Goal: Task Accomplishment & Management: Manage account settings

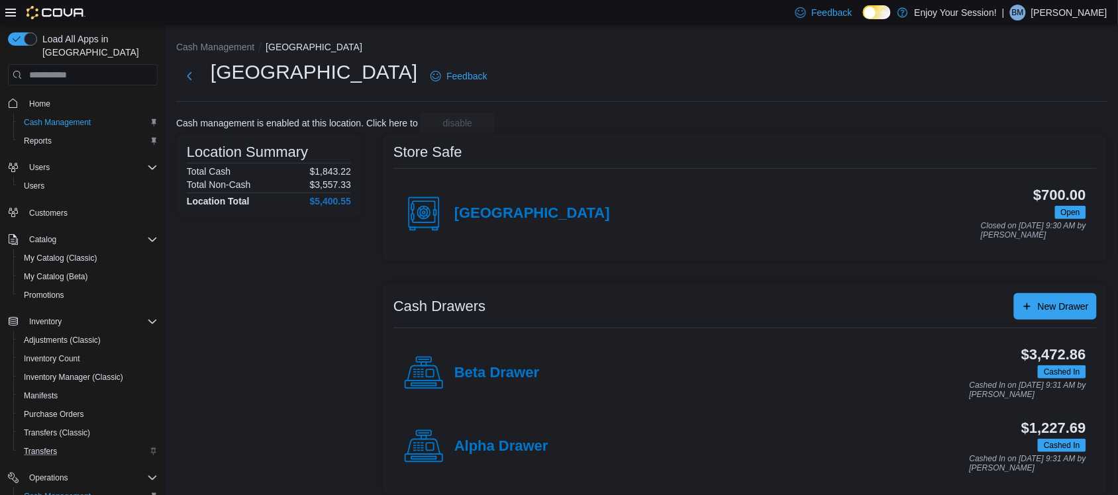
click at [70, 444] on div "Transfers" at bounding box center [88, 452] width 139 height 16
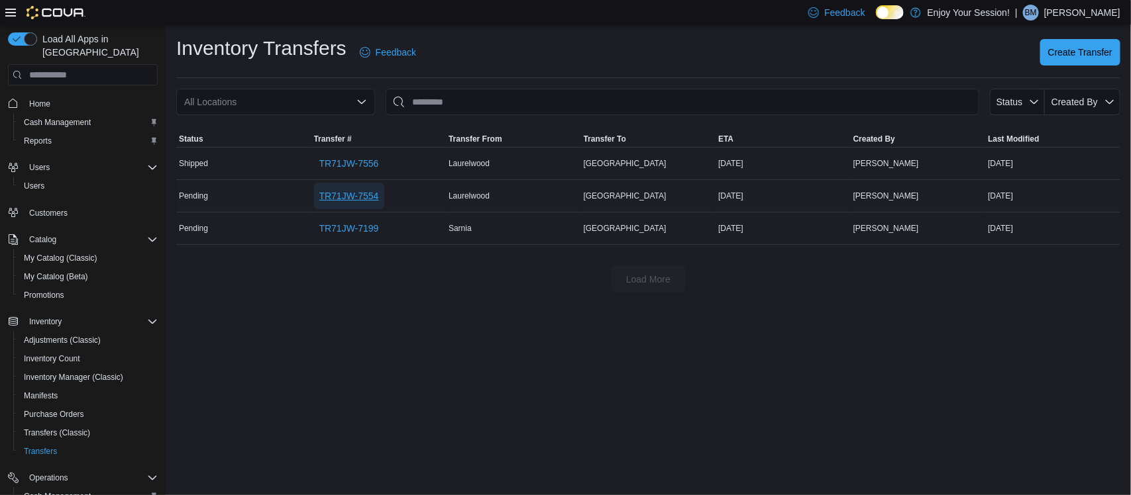
click at [356, 197] on span "TR71JW-7554" at bounding box center [349, 195] width 60 height 13
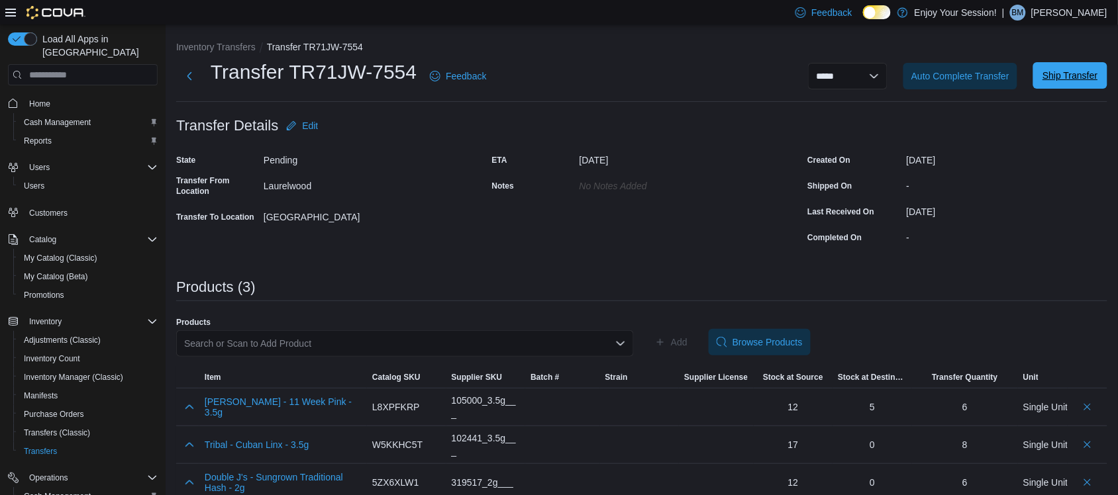
click at [1066, 75] on span "Ship Transfer" at bounding box center [1070, 75] width 55 height 13
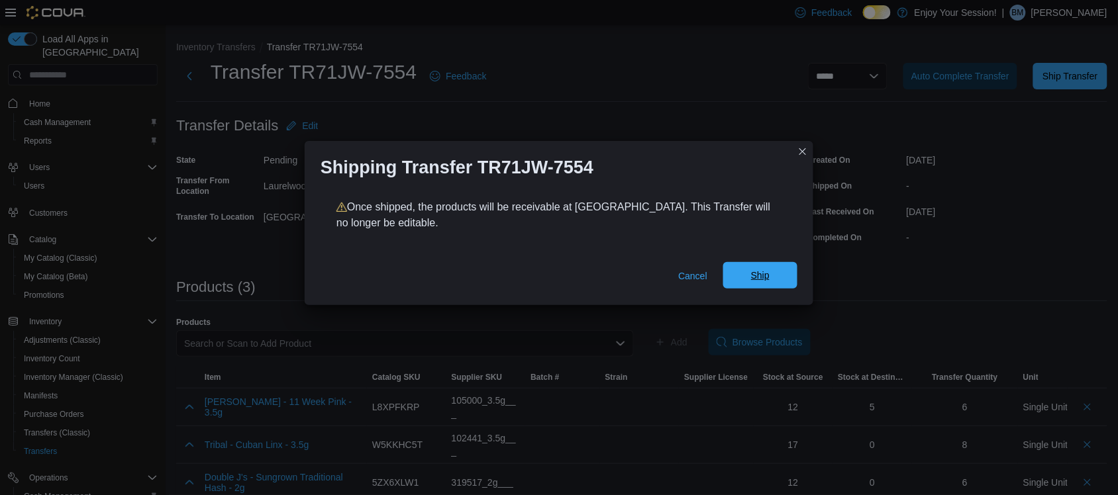
click at [737, 280] on span "Ship" at bounding box center [760, 275] width 58 height 26
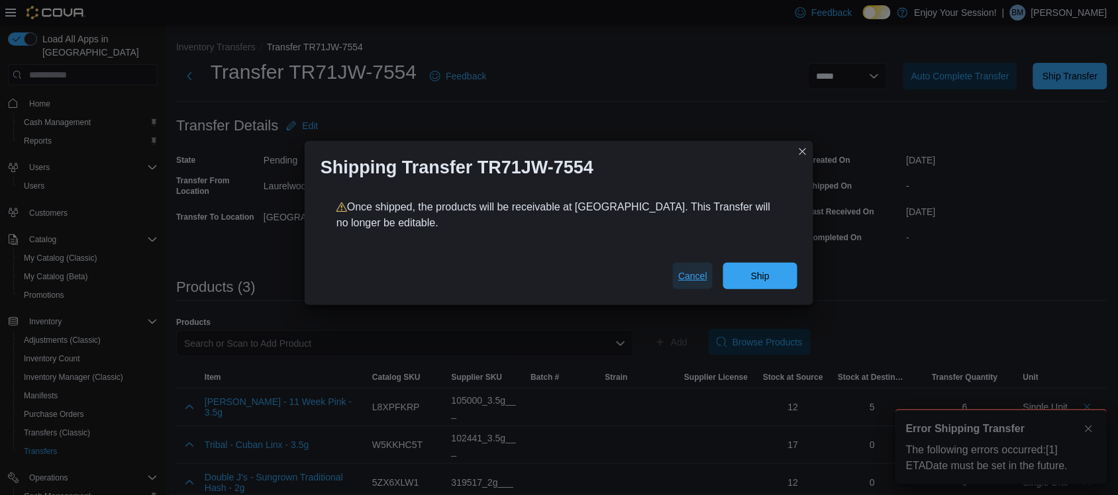
click at [680, 272] on span "Cancel" at bounding box center [692, 276] width 29 height 13
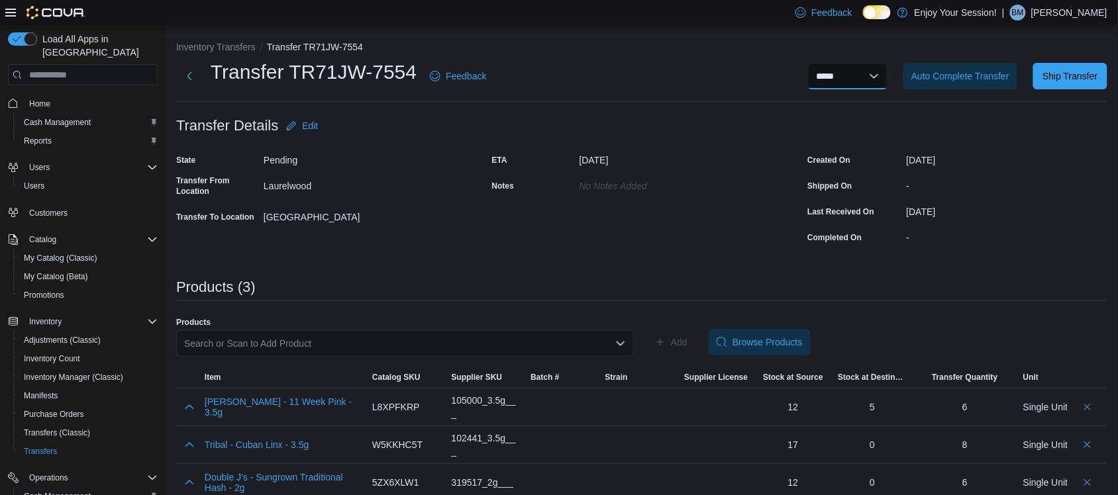
click at [845, 83] on select "**********" at bounding box center [847, 76] width 79 height 26
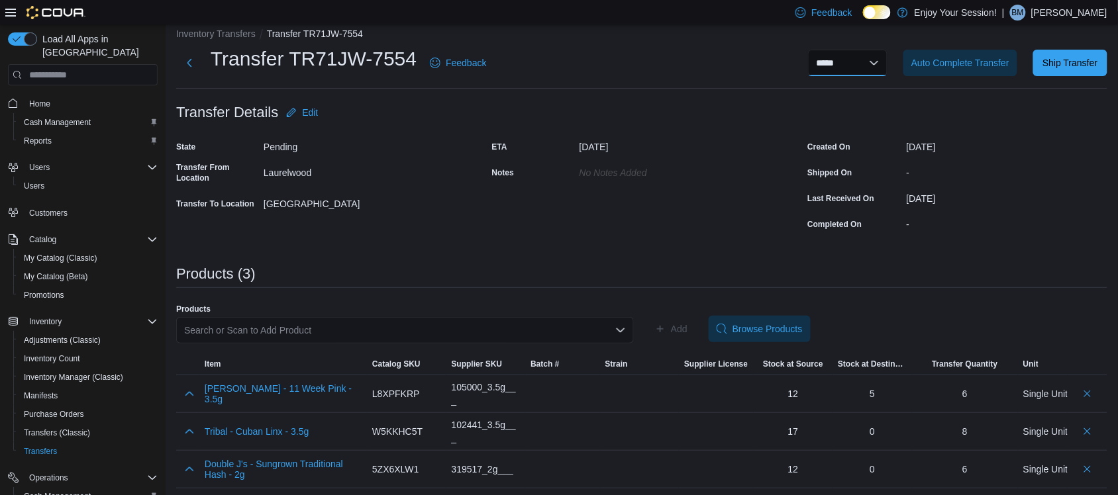
scroll to position [17, 0]
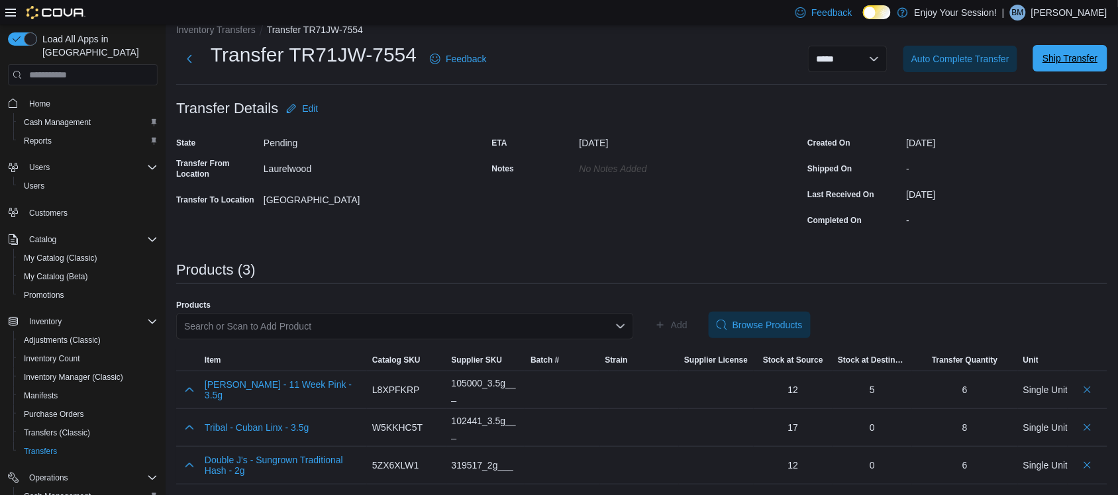
click at [1066, 58] on span "Ship Transfer" at bounding box center [1070, 58] width 55 height 13
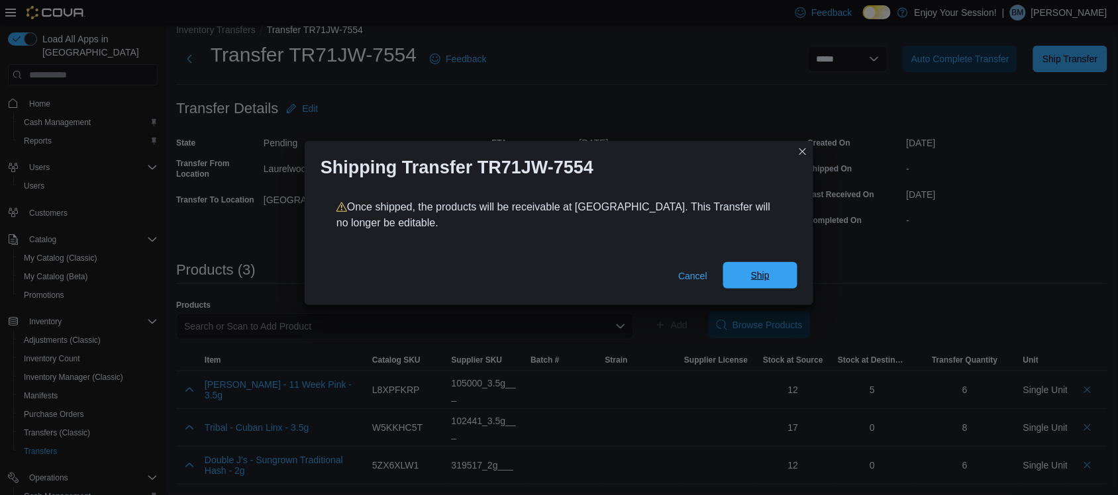
click at [783, 274] on span "Ship" at bounding box center [760, 275] width 58 height 26
click at [696, 264] on span "Cancel" at bounding box center [692, 276] width 29 height 26
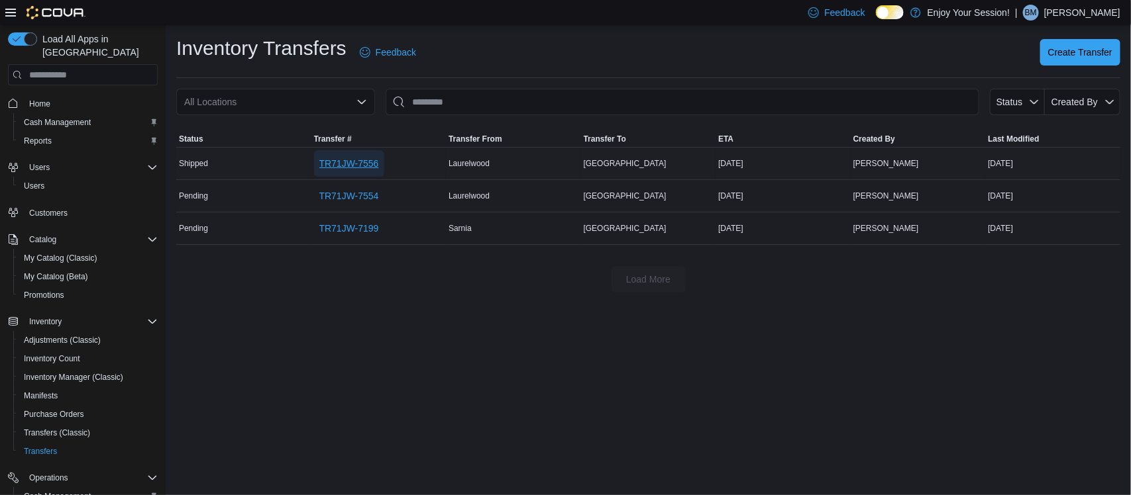
click at [346, 171] on span "TR71JW-7556" at bounding box center [349, 163] width 60 height 26
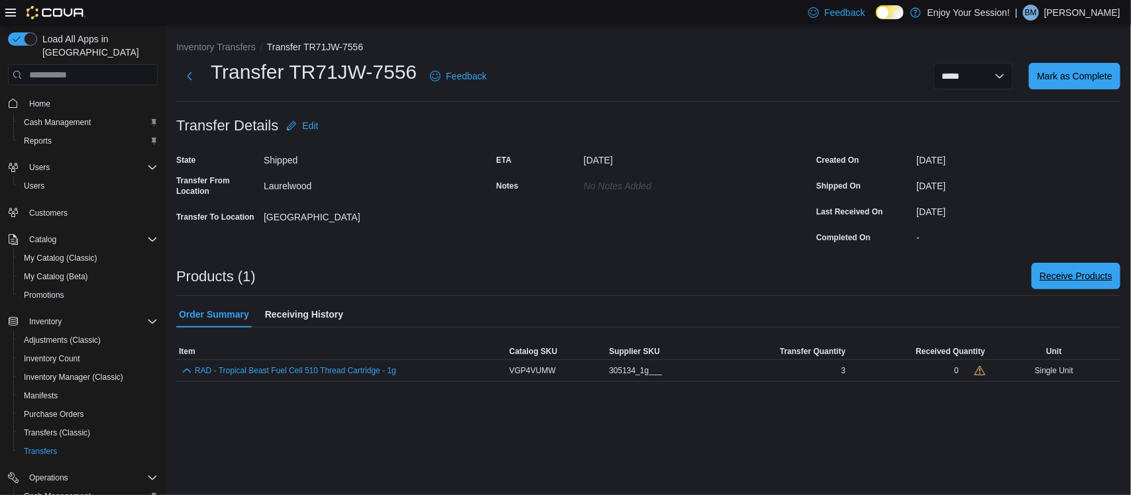
click at [1073, 276] on span "Receive Products" at bounding box center [1075, 276] width 73 height 13
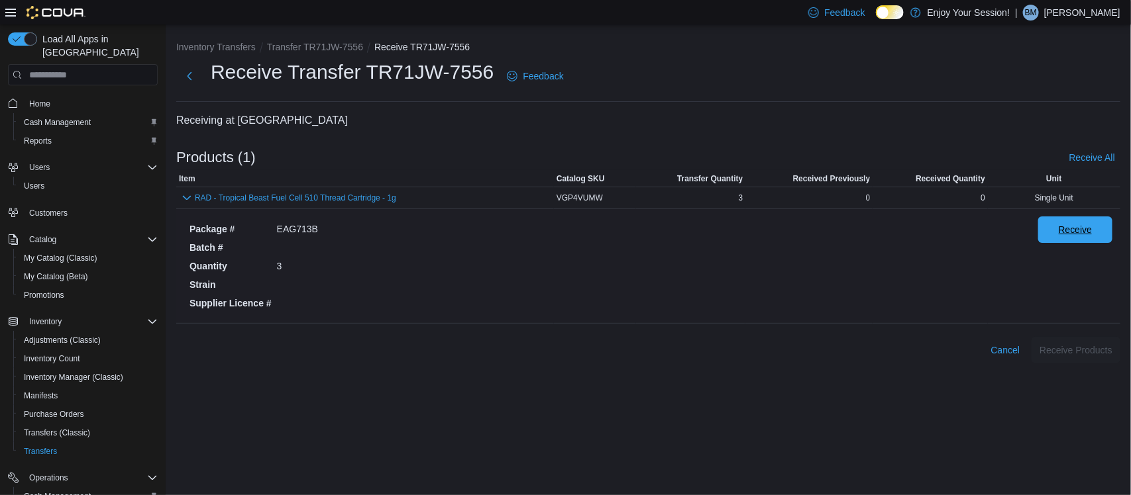
click at [1082, 237] on span "Receive" at bounding box center [1075, 230] width 58 height 26
click at [1080, 350] on span "Receive Products" at bounding box center [1075, 349] width 73 height 13
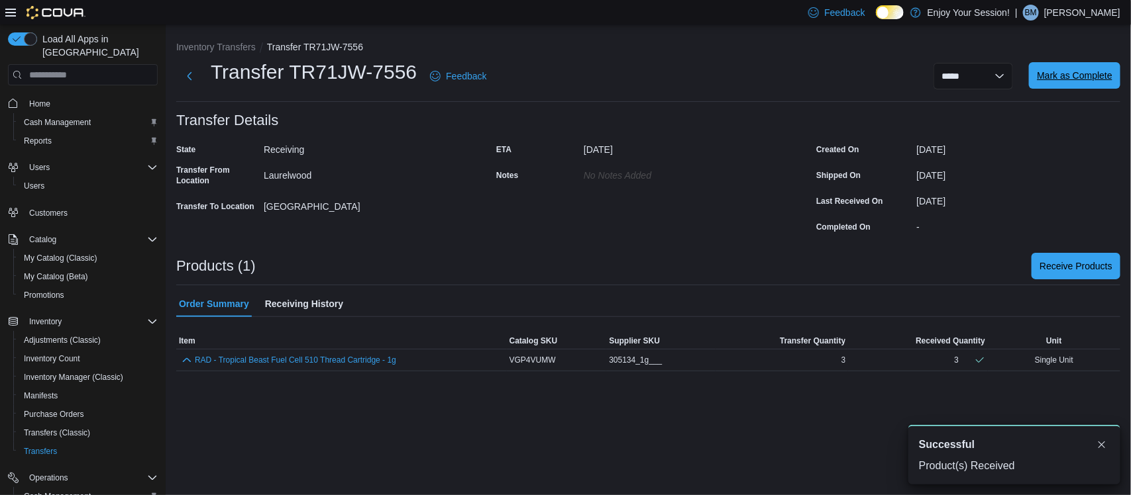
click at [1078, 70] on span "Mark as Complete" at bounding box center [1075, 75] width 76 height 13
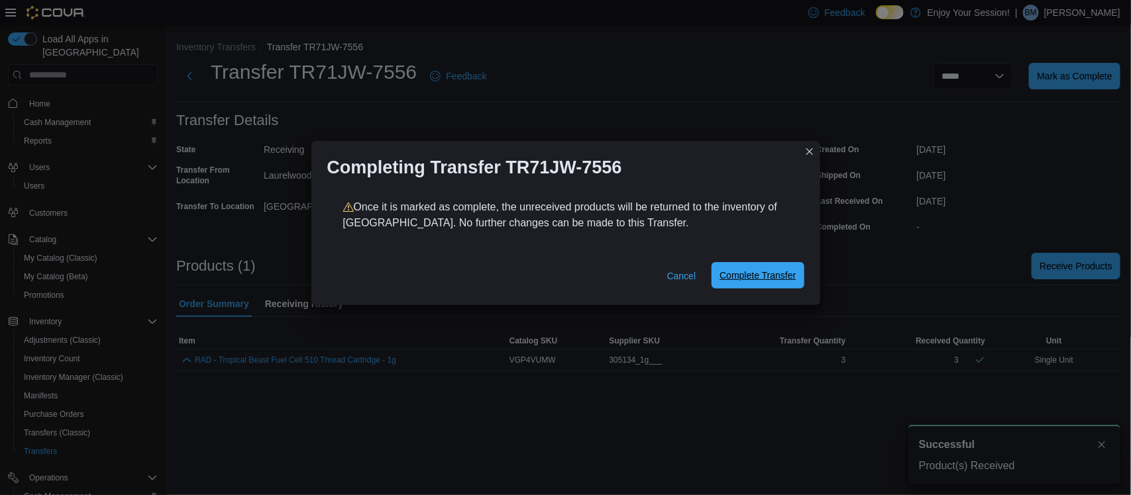
click at [777, 286] on span "Complete Transfer" at bounding box center [757, 275] width 76 height 26
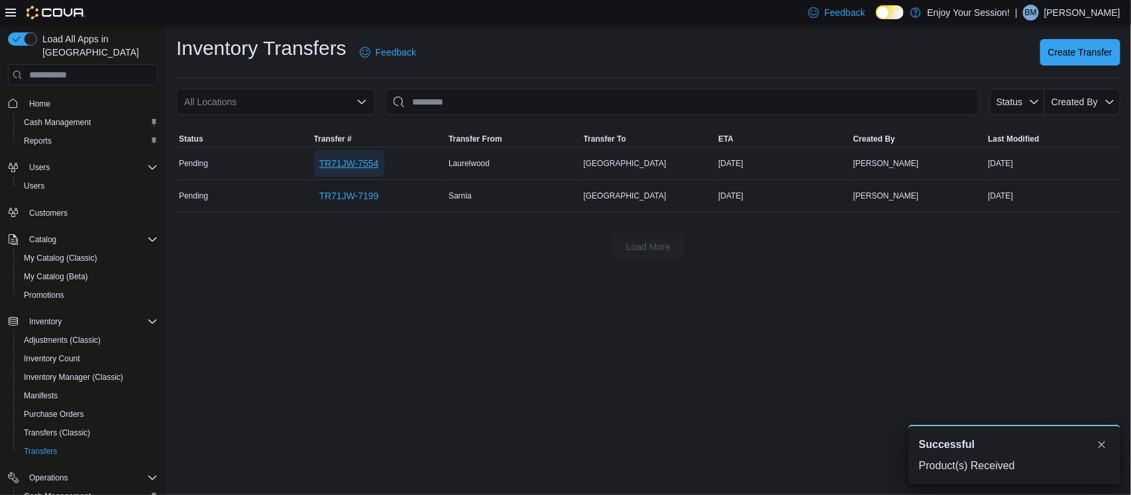
click at [363, 162] on span "TR71JW-7554" at bounding box center [349, 163] width 60 height 13
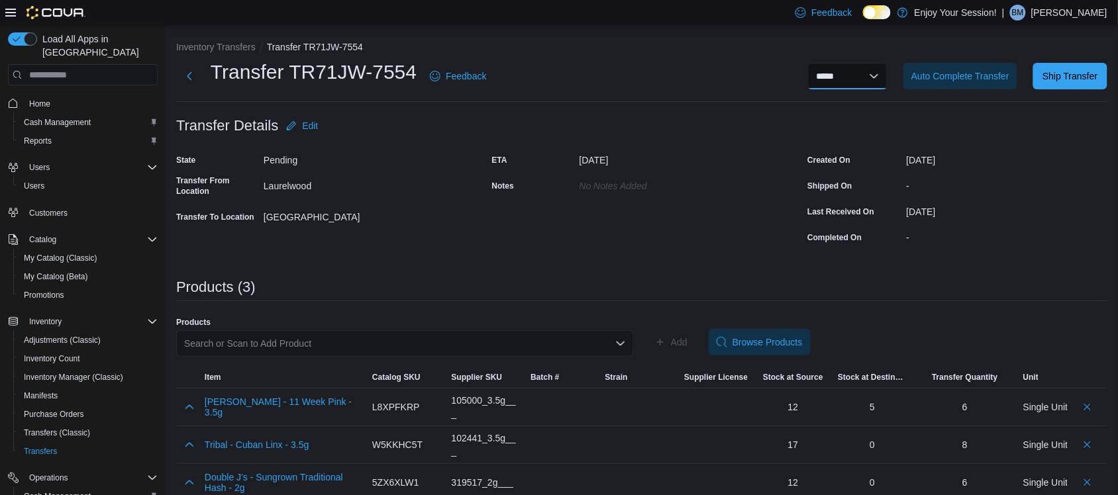
click at [861, 74] on select "**********" at bounding box center [847, 76] width 79 height 26
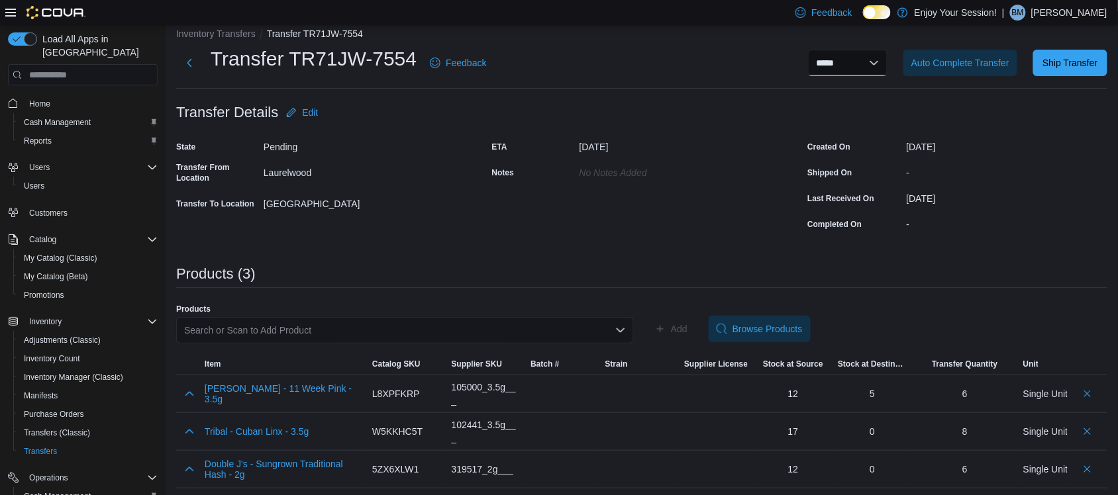
scroll to position [17, 0]
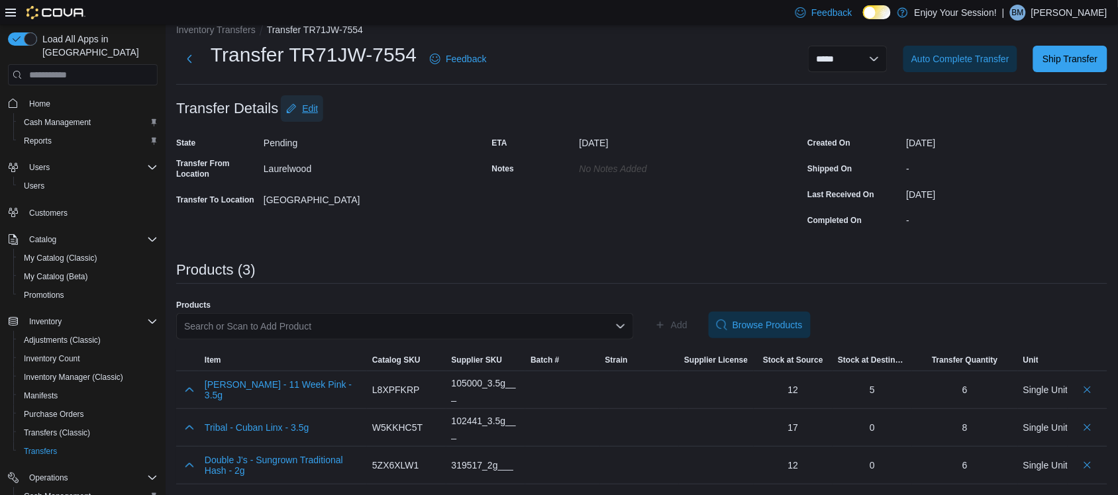
click at [289, 113] on icon "button" at bounding box center [291, 108] width 9 height 9
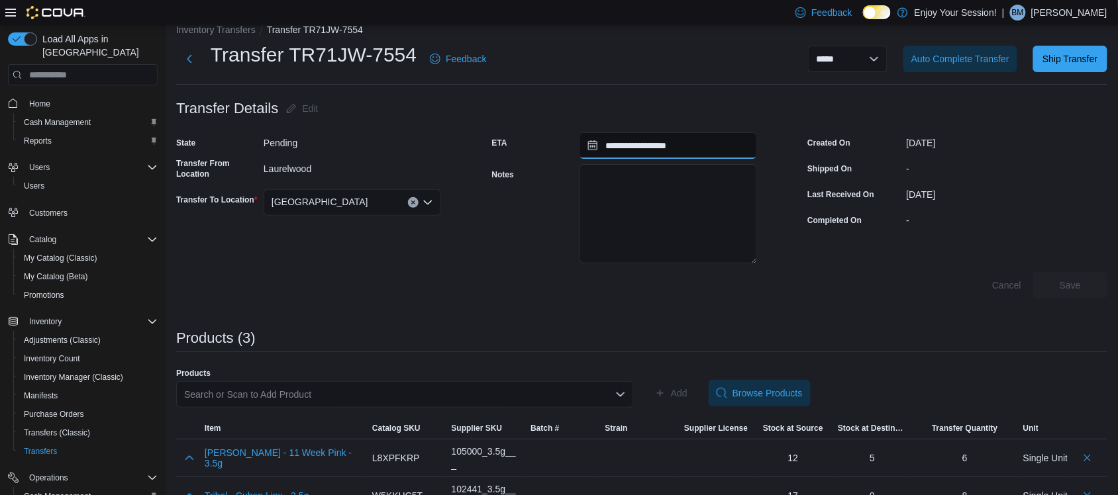
click at [687, 156] on input "**********" at bounding box center [669, 145] width 178 height 26
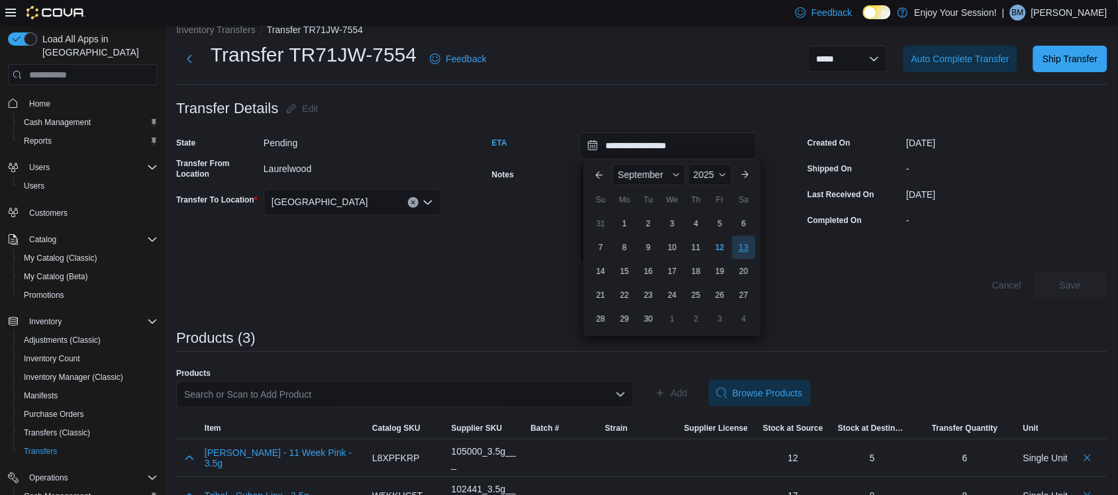
click at [747, 246] on div "13" at bounding box center [744, 247] width 23 height 23
type input "**********"
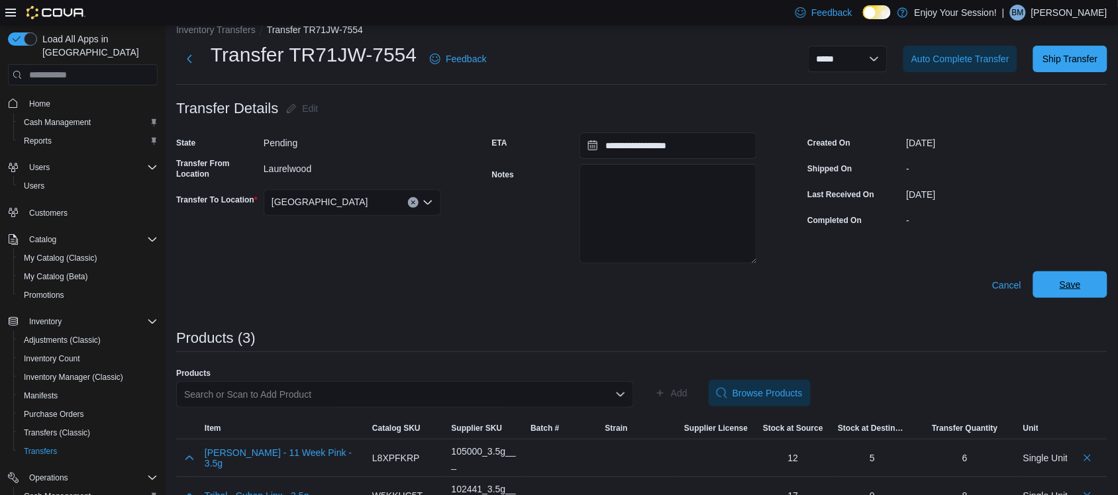
click at [1100, 283] on span "Save" at bounding box center [1070, 285] width 58 height 26
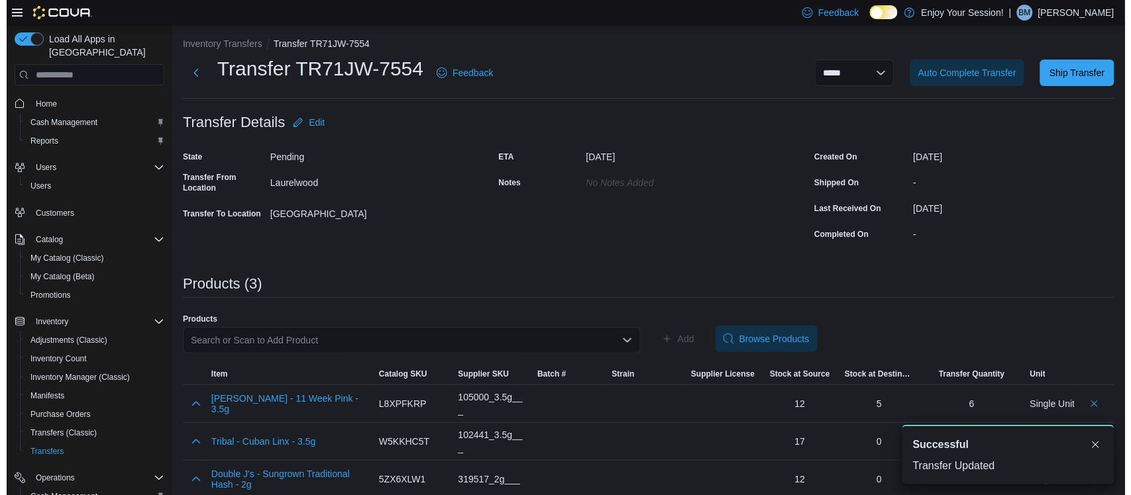
scroll to position [0, 0]
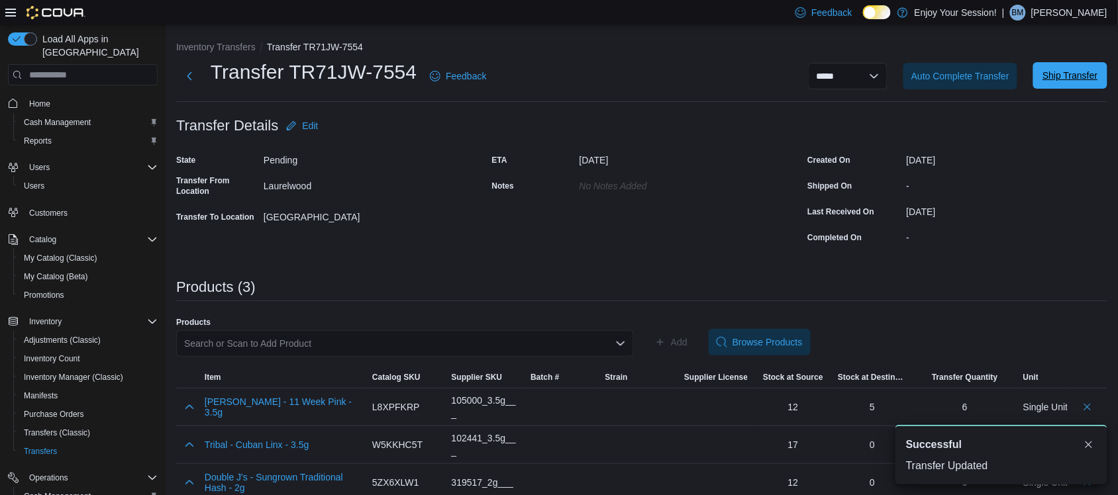
click at [1062, 78] on span "Ship Transfer" at bounding box center [1070, 75] width 55 height 13
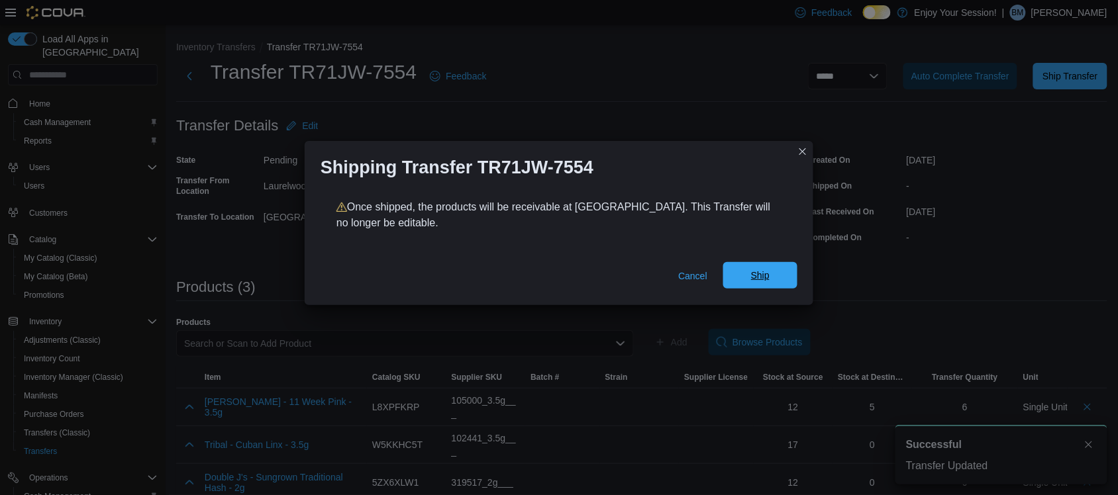
click at [765, 280] on span "Ship" at bounding box center [760, 275] width 19 height 13
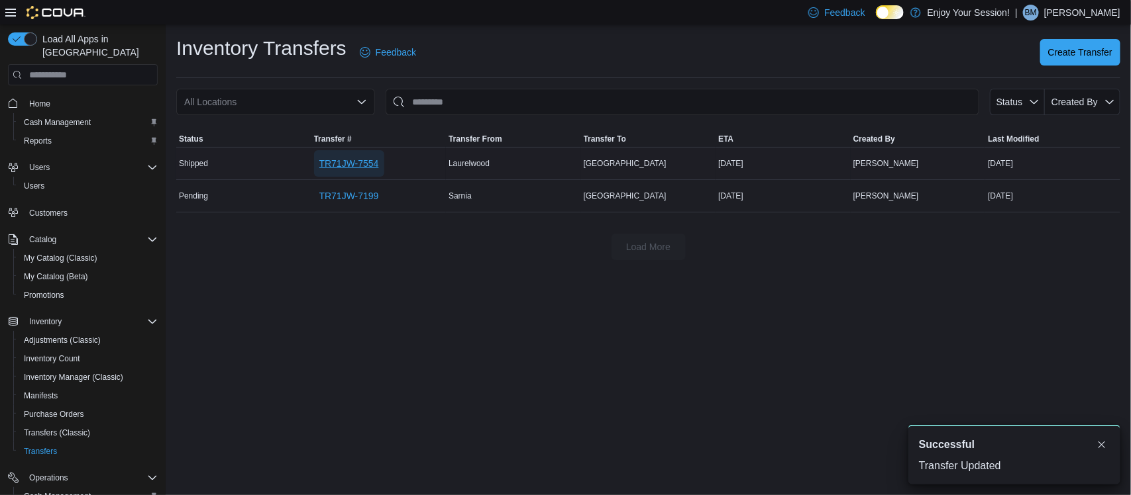
click at [325, 160] on span "TR71JW-7554" at bounding box center [349, 163] width 60 height 13
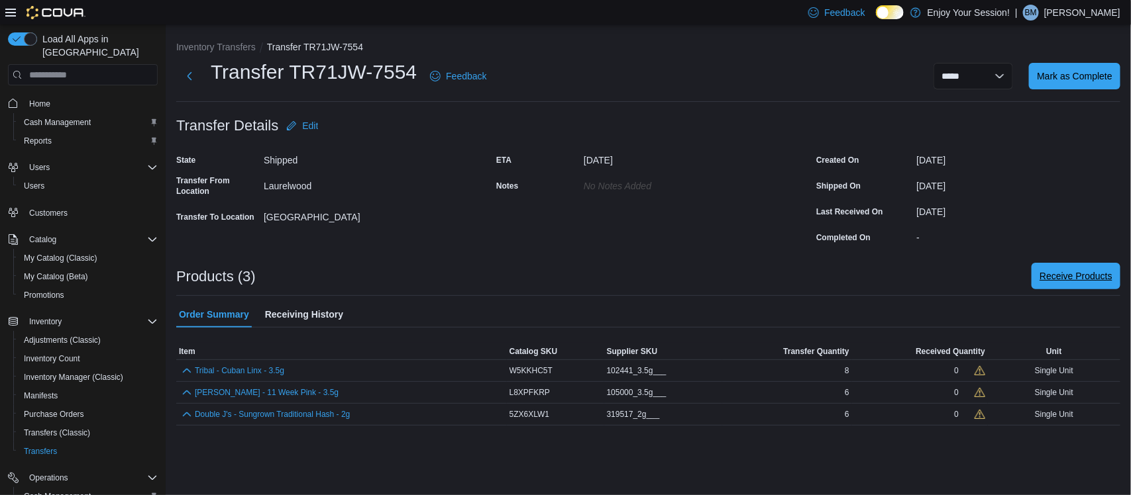
click at [1053, 279] on span "Receive Products" at bounding box center [1075, 276] width 73 height 13
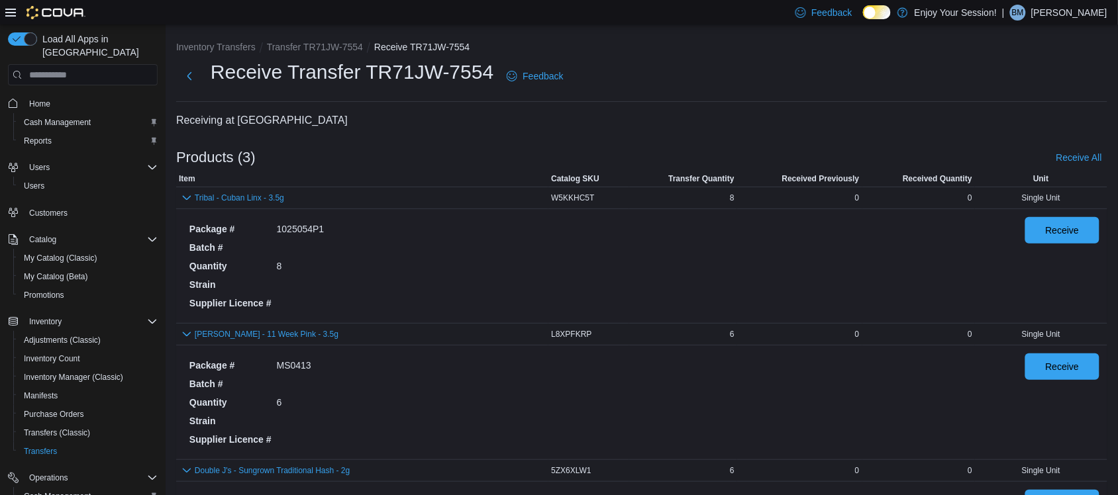
click at [1105, 234] on div "Package # 1025054P1 Batch # Quantity 8 Strain Supplier Licence # Receive" at bounding box center [642, 266] width 926 height 109
click at [1092, 234] on span "Receive" at bounding box center [1062, 230] width 58 height 26
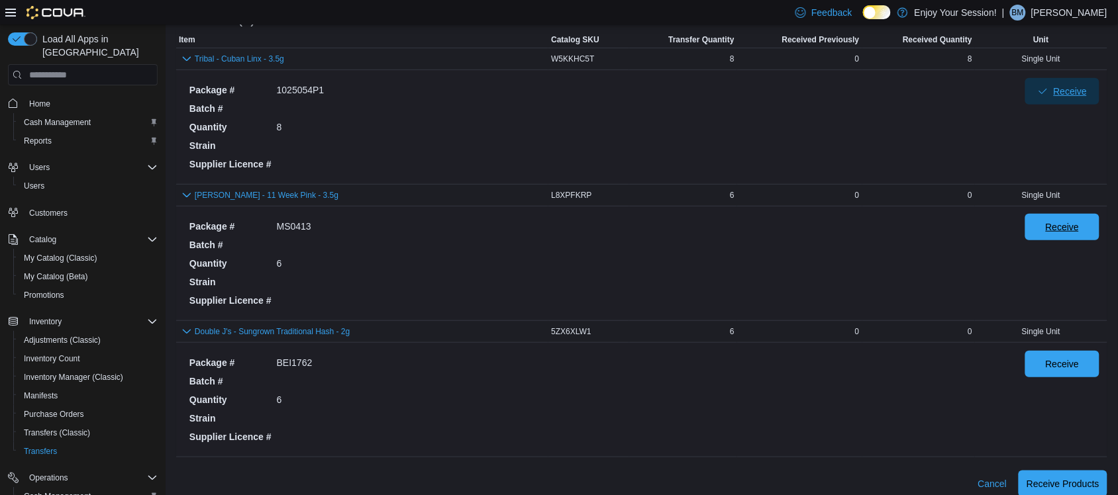
scroll to position [152, 0]
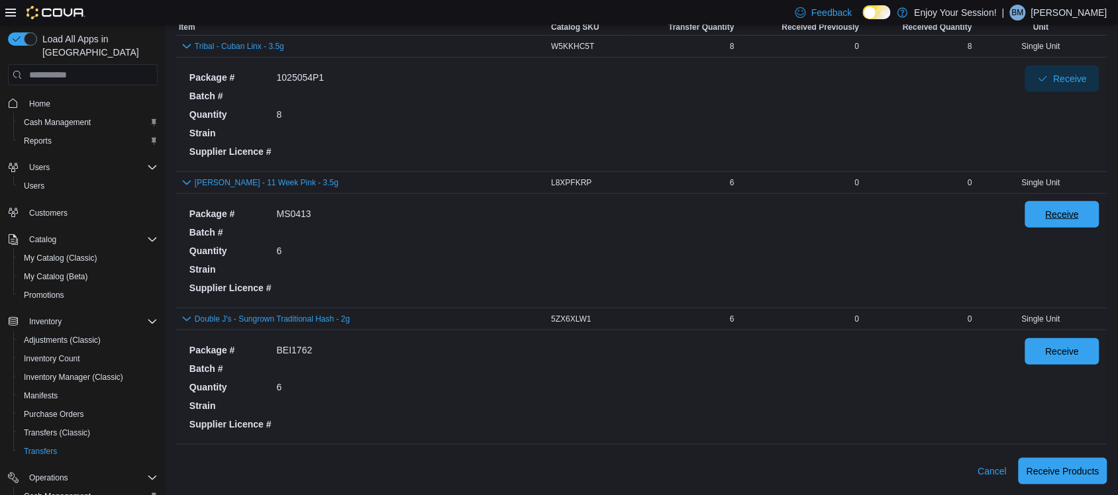
click at [1080, 217] on span "Receive" at bounding box center [1063, 214] width 34 height 13
click at [1080, 349] on span "Receive" at bounding box center [1063, 350] width 34 height 13
click at [1090, 481] on span "Receive Products" at bounding box center [1063, 471] width 73 height 26
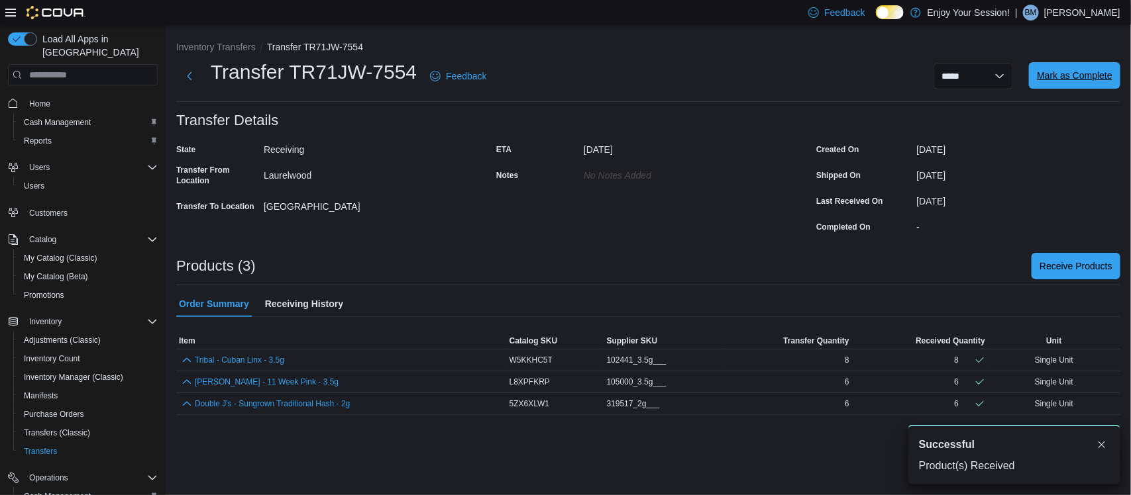
click at [1072, 73] on span "Mark as Complete" at bounding box center [1075, 75] width 76 height 13
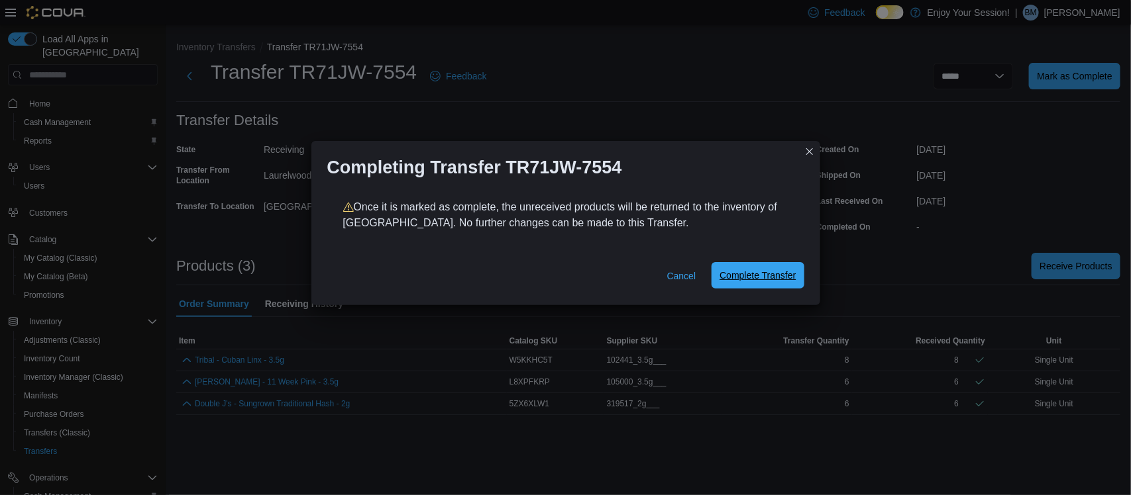
click at [750, 277] on span "Complete Transfer" at bounding box center [757, 275] width 76 height 13
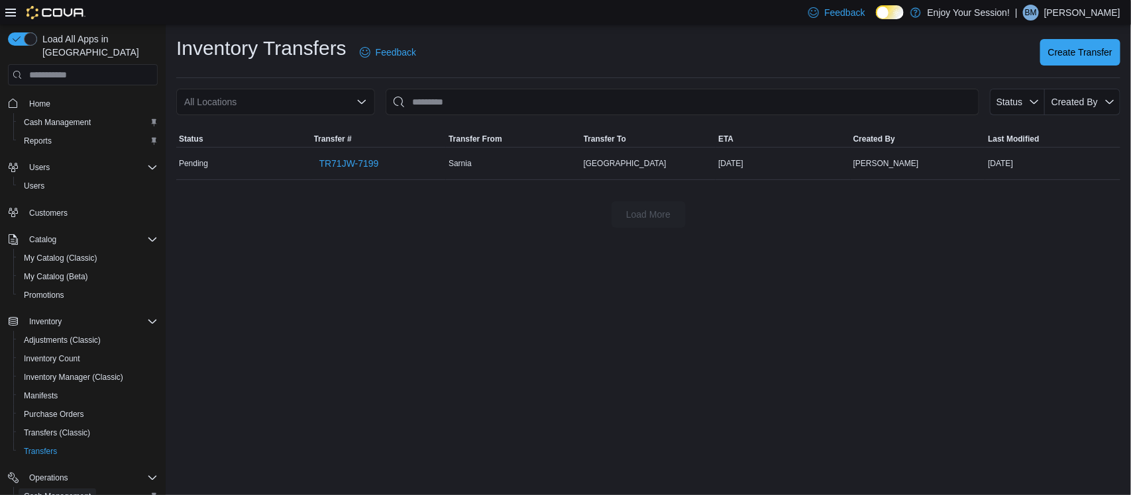
click at [71, 489] on span "Cash Management" at bounding box center [57, 497] width 67 height 16
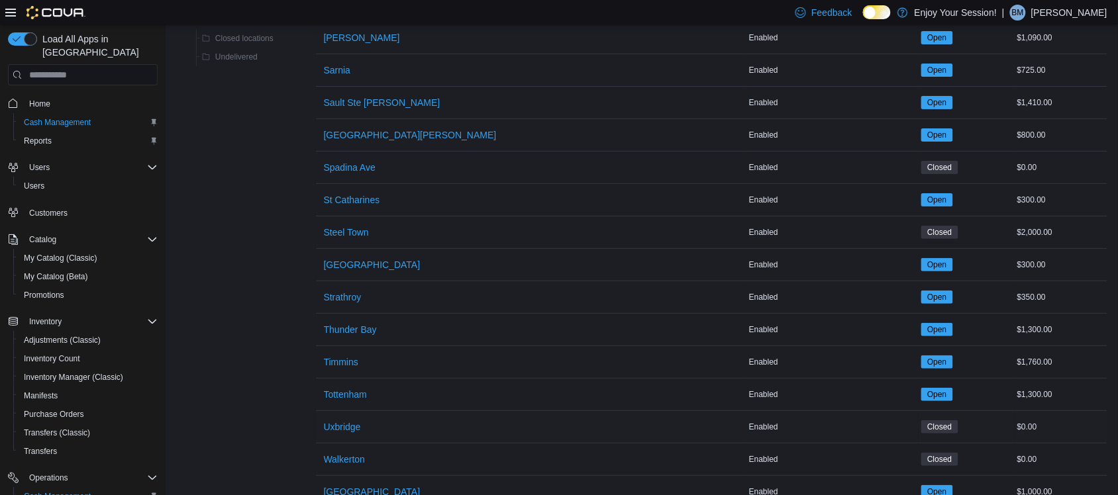
scroll to position [1592, 0]
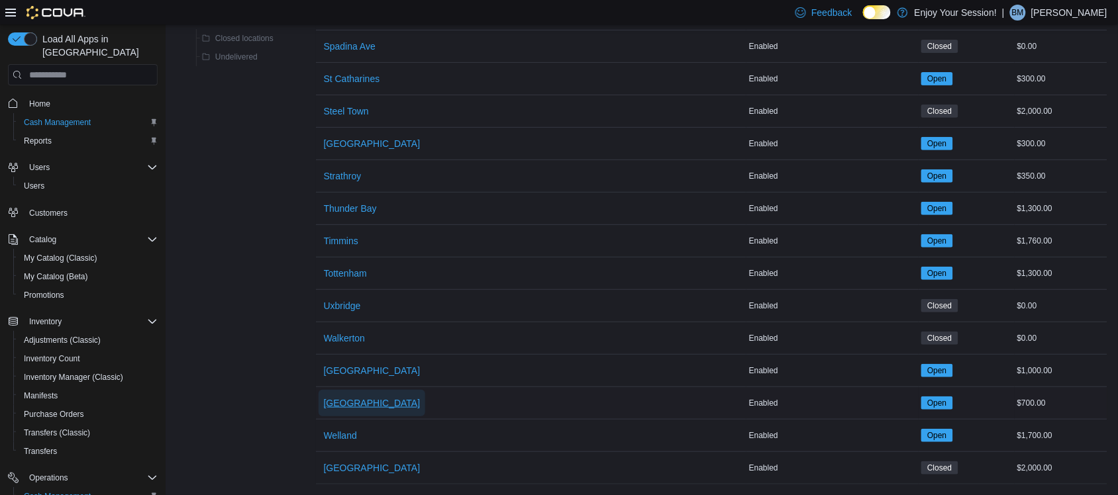
click at [349, 397] on span "[GEOGRAPHIC_DATA]" at bounding box center [372, 403] width 97 height 13
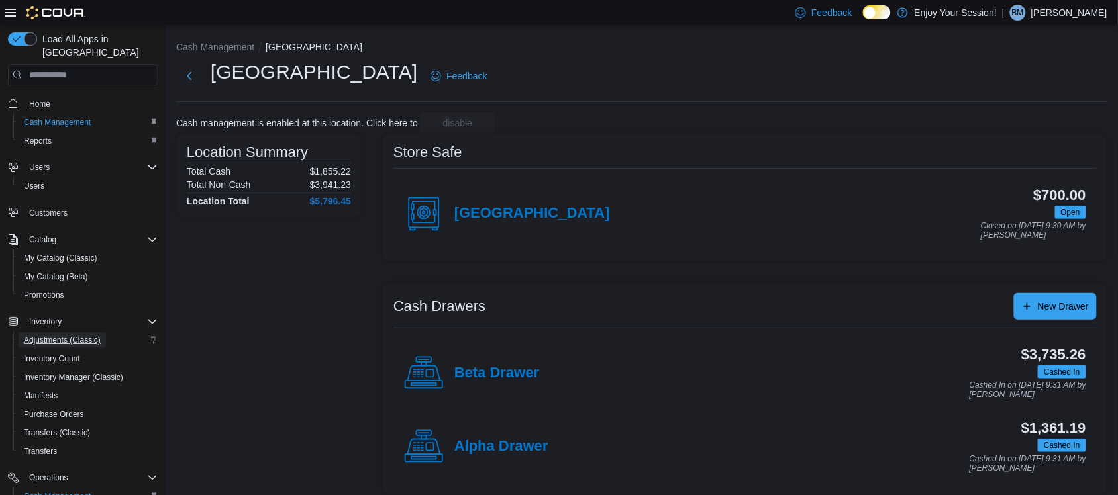
click at [67, 333] on span "Adjustments (Classic)" at bounding box center [62, 341] width 77 height 16
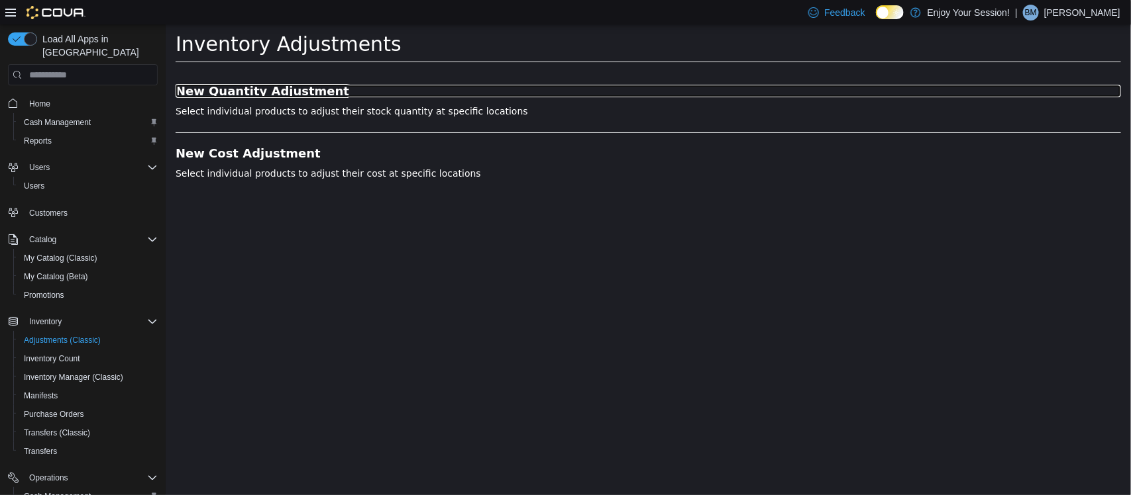
click at [245, 85] on h3 "New Quantity Adjustment" at bounding box center [647, 91] width 945 height 13
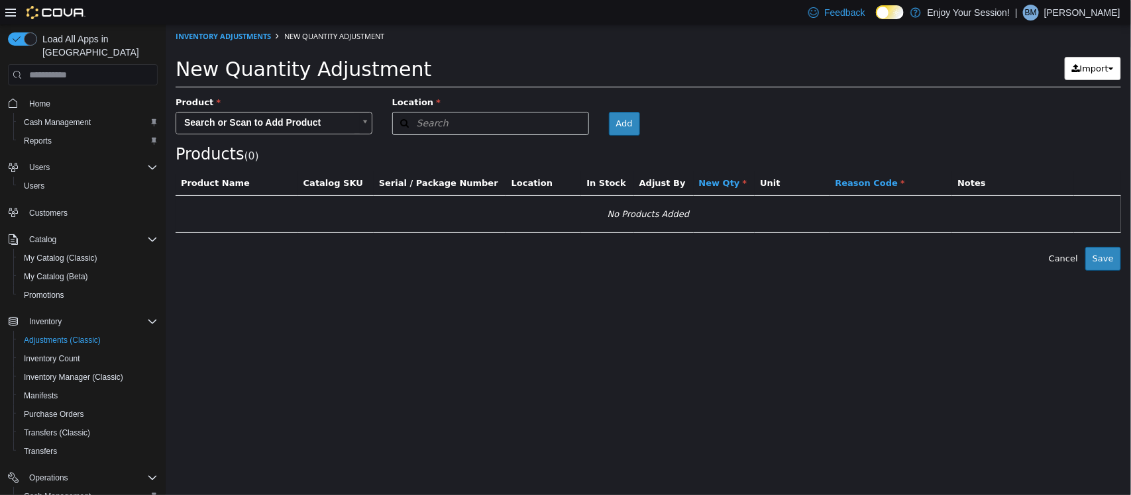
click at [235, 126] on body "× Inventory Adjustments New Quantity Adjustment New Quantity Adjustment Import …" at bounding box center [647, 148] width 965 height 246
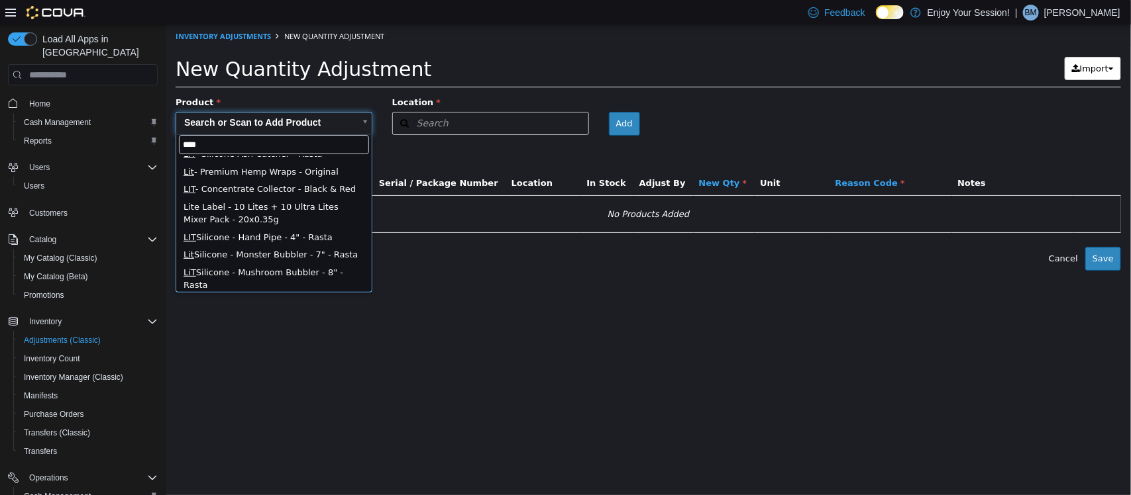
scroll to position [243, 0]
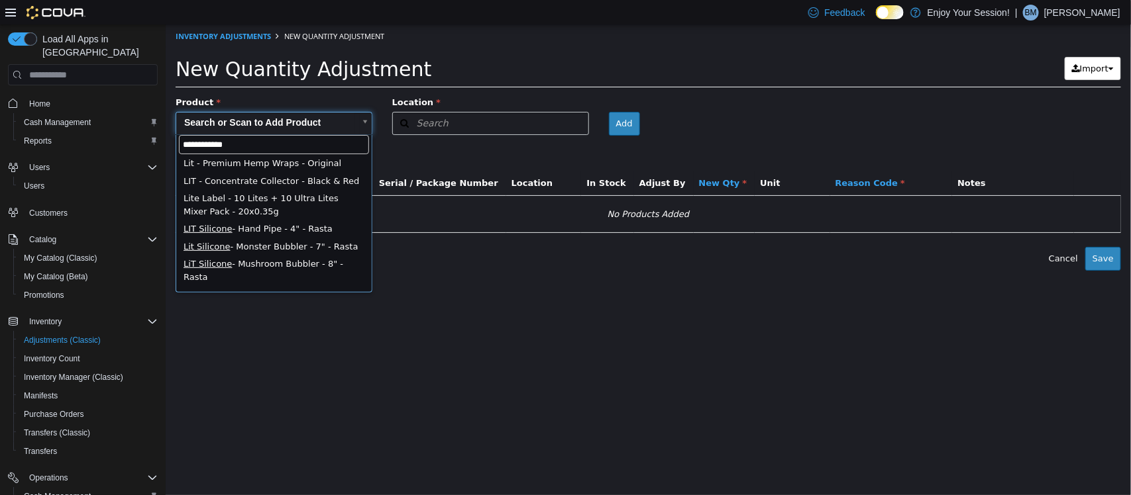
type input "**********"
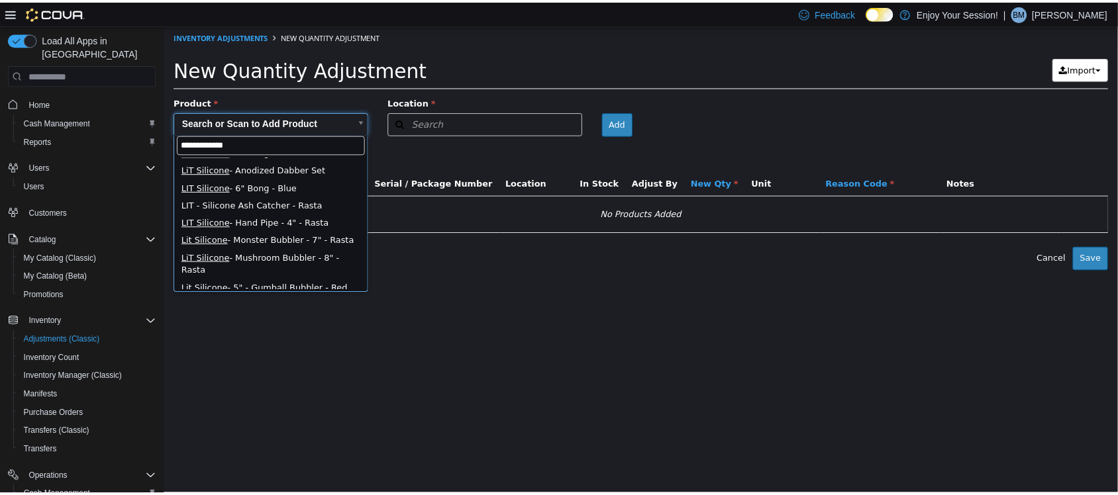
scroll to position [0, 0]
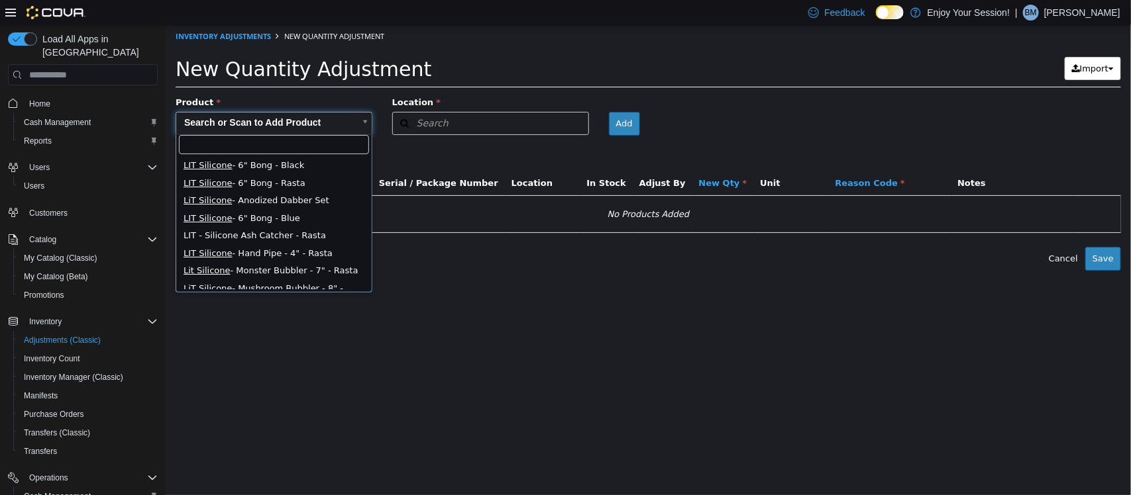
click at [429, 244] on body "× Inventory Adjustments New Quantity Adjustment New Quantity Adjustment Import …" at bounding box center [647, 148] width 965 height 246
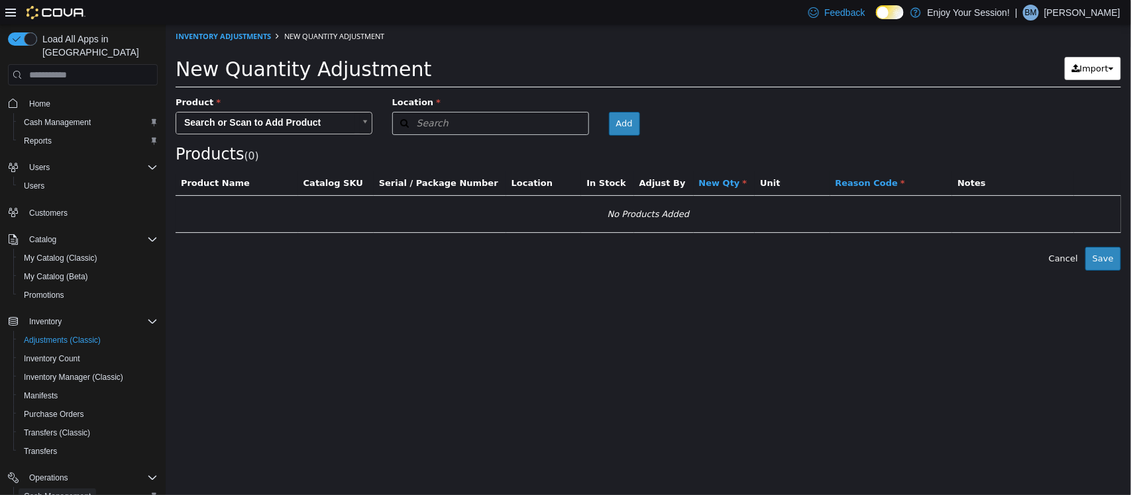
click at [83, 489] on span "Cash Management" at bounding box center [57, 497] width 67 height 16
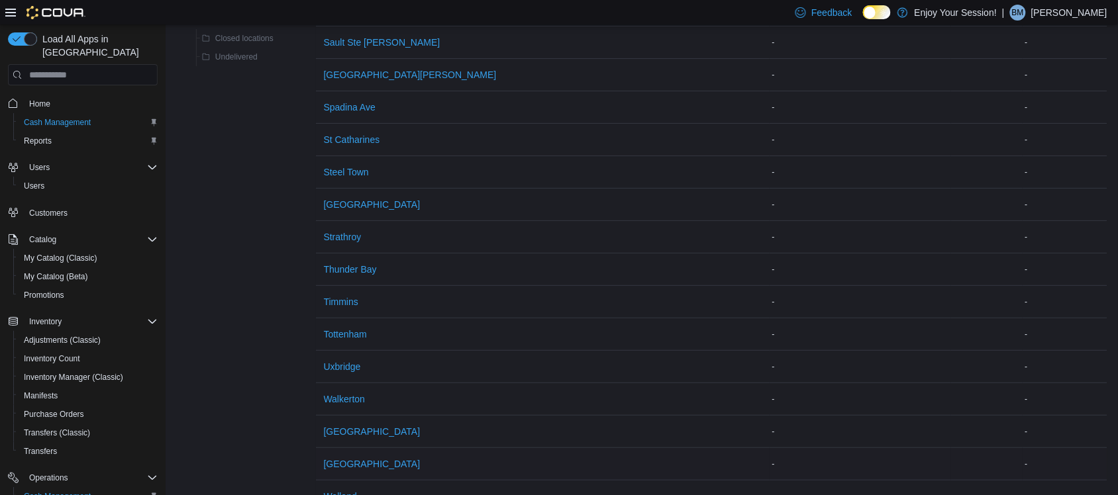
scroll to position [1592, 0]
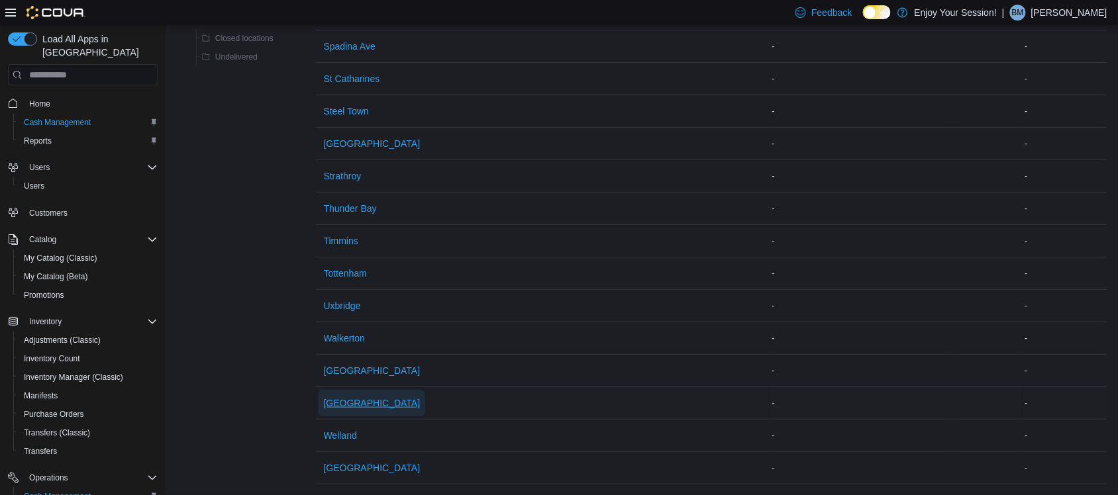
click at [352, 397] on span "[GEOGRAPHIC_DATA]" at bounding box center [372, 403] width 97 height 13
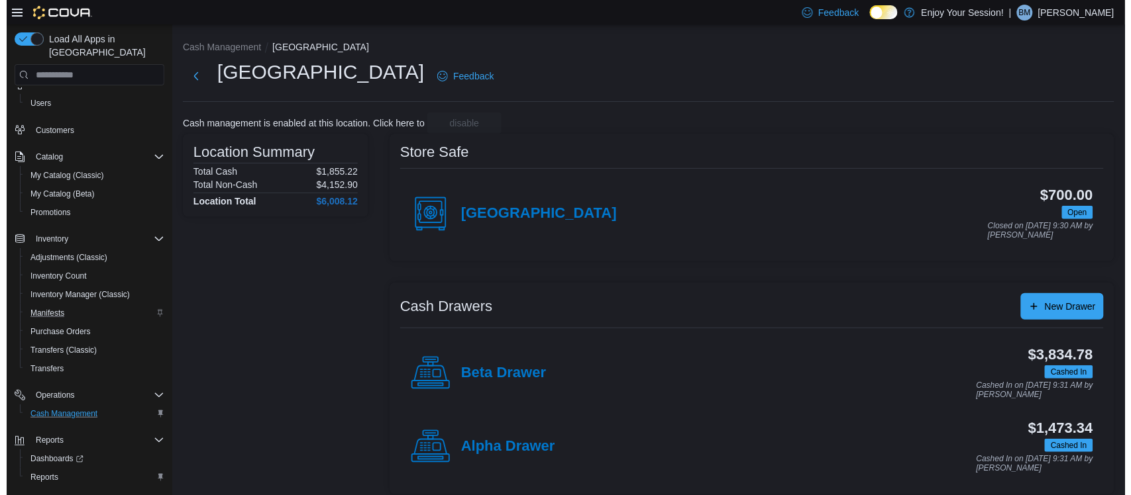
scroll to position [99, 0]
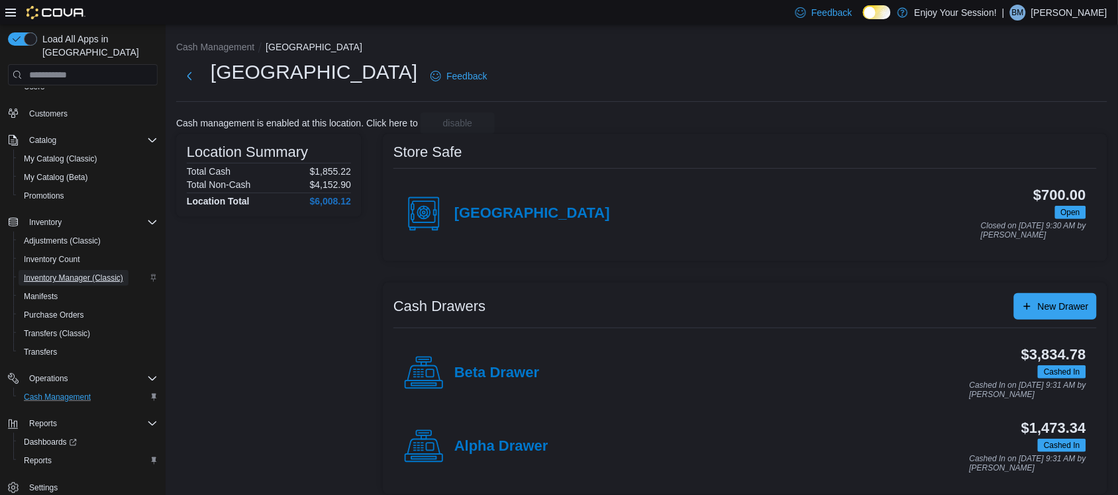
click at [85, 273] on span "Inventory Manager (Classic)" at bounding box center [73, 278] width 99 height 11
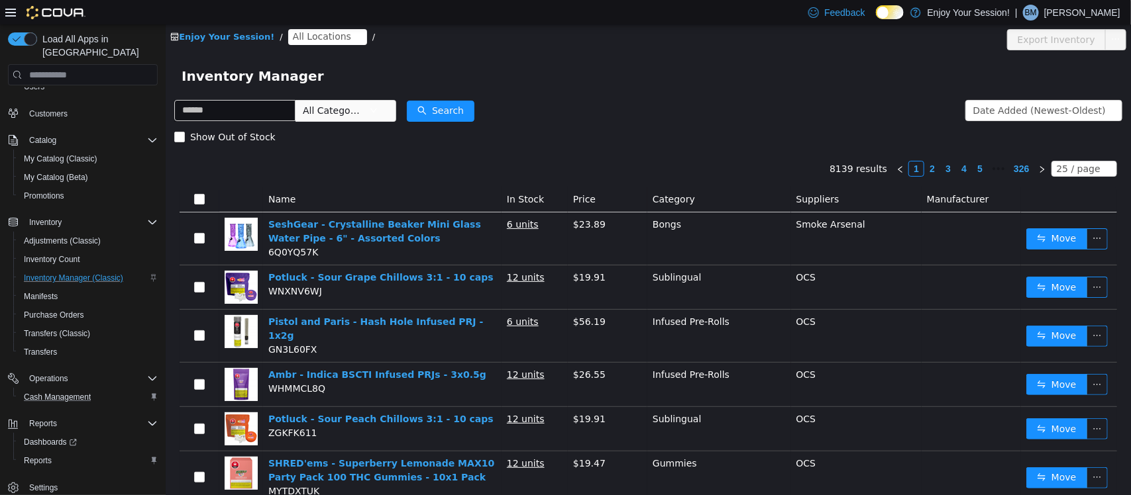
click at [329, 104] on span "All Categories" at bounding box center [332, 110] width 60 height 13
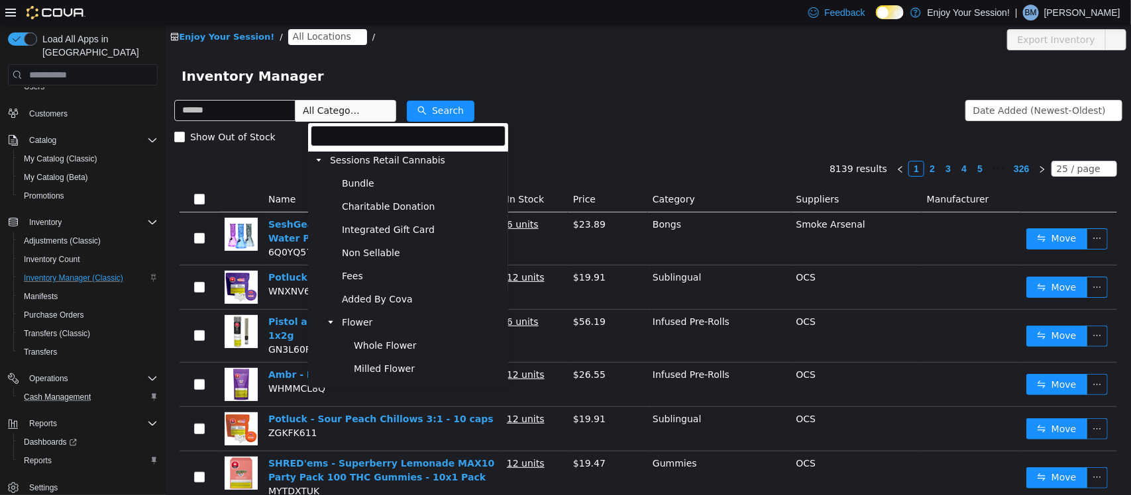
click at [329, 104] on span "All Categories" at bounding box center [332, 110] width 60 height 13
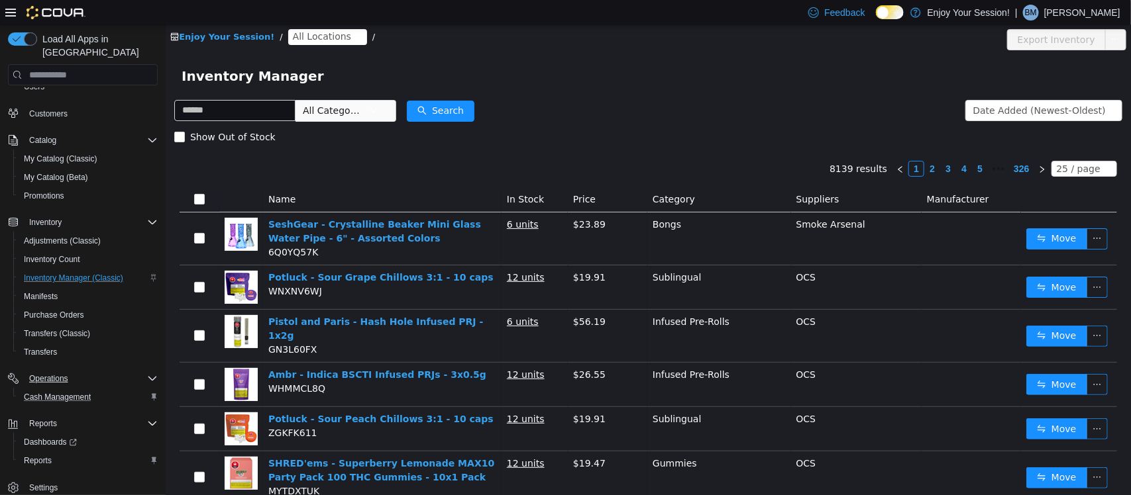
click at [86, 371] on div "Operations" at bounding box center [91, 379] width 134 height 16
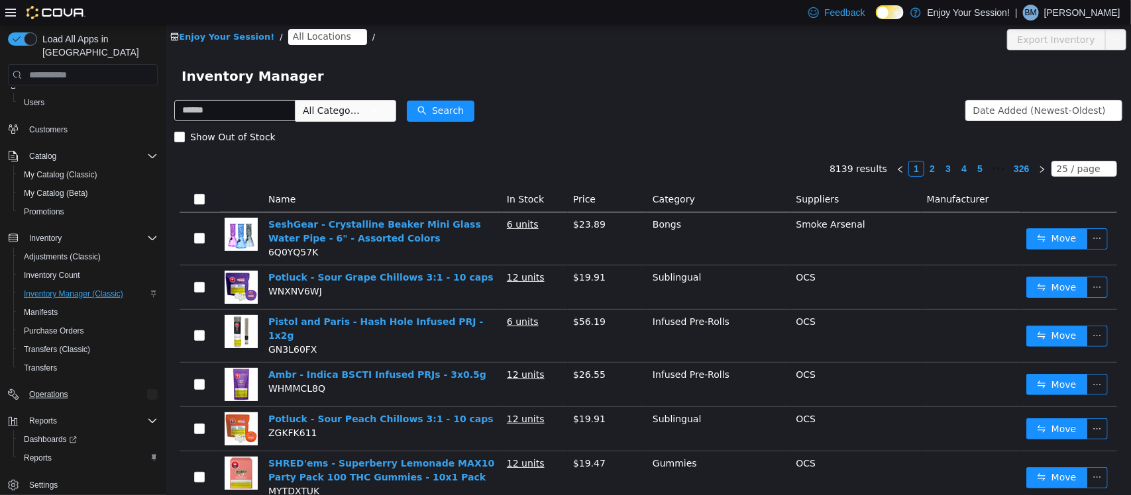
scroll to position [81, 0]
click at [147, 392] on icon "Complex example" at bounding box center [152, 397] width 11 height 11
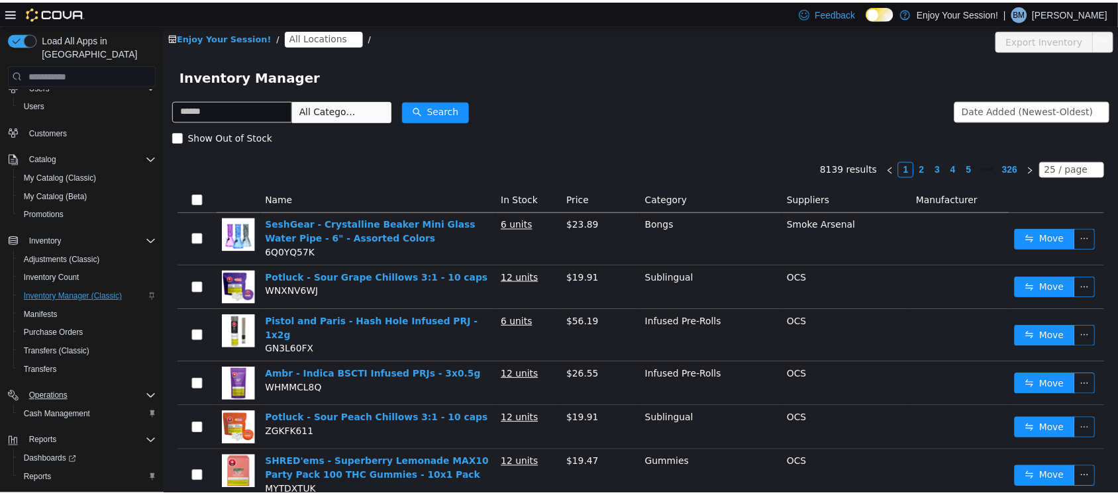
scroll to position [99, 0]
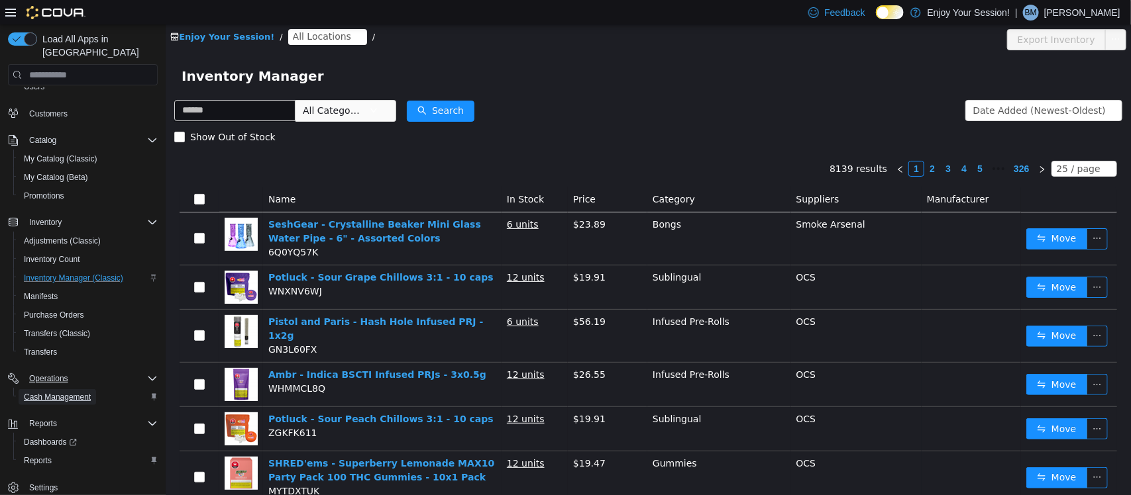
click at [77, 389] on span "Cash Management" at bounding box center [57, 397] width 67 height 16
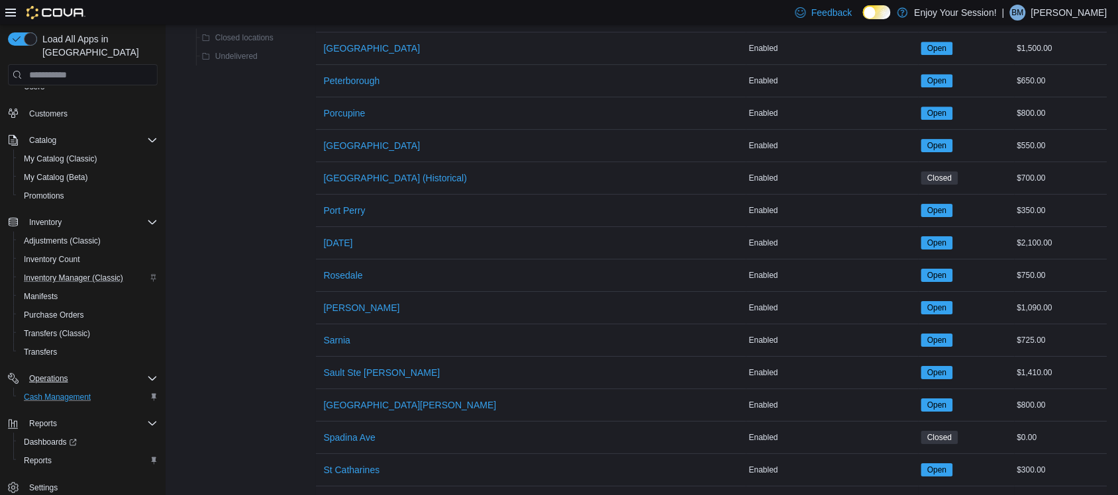
scroll to position [1592, 0]
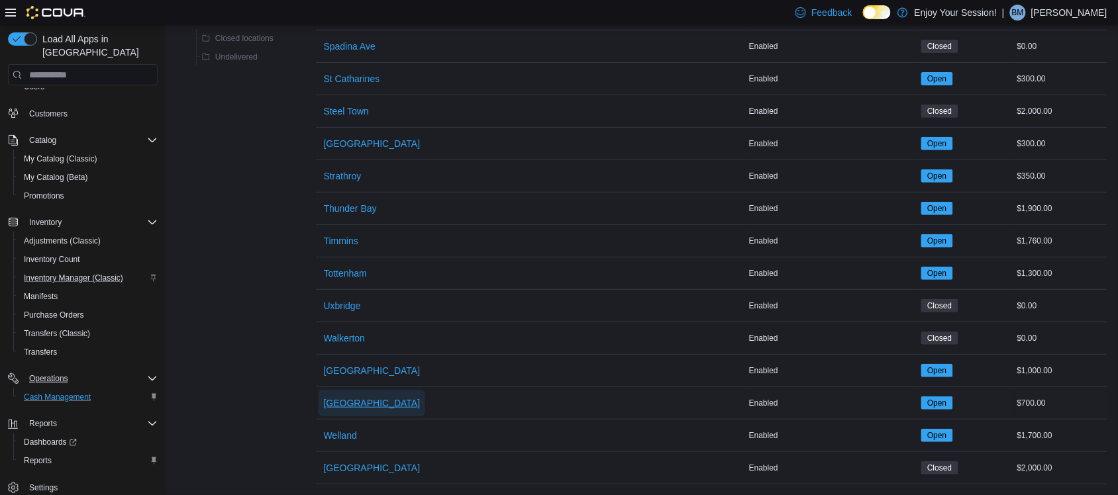
click at [341, 397] on span "[GEOGRAPHIC_DATA]" at bounding box center [372, 403] width 97 height 13
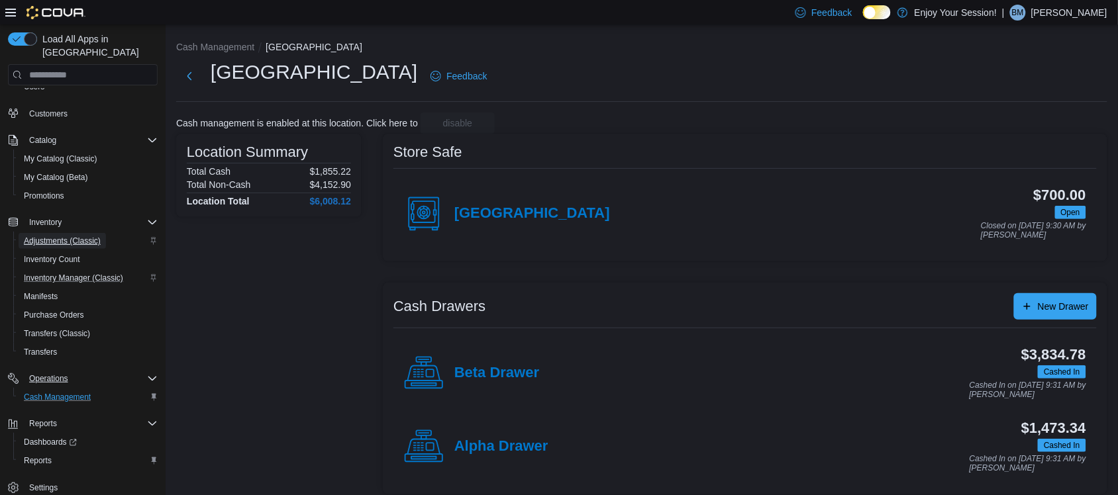
click at [87, 236] on span "Adjustments (Classic)" at bounding box center [62, 241] width 77 height 11
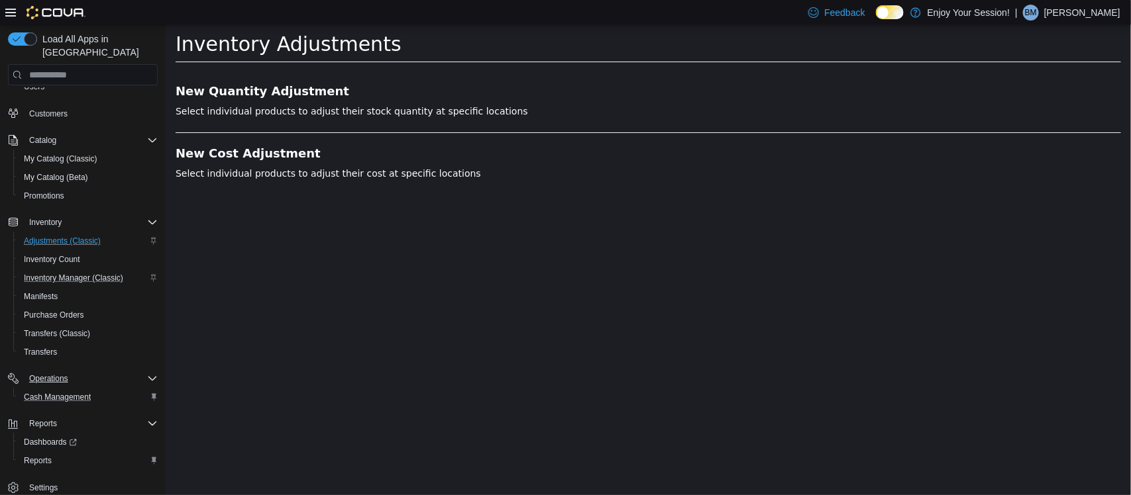
click at [208, 99] on li "New Quantity Adjustment Select individual products to adjust their stock quanti…" at bounding box center [647, 109] width 945 height 48
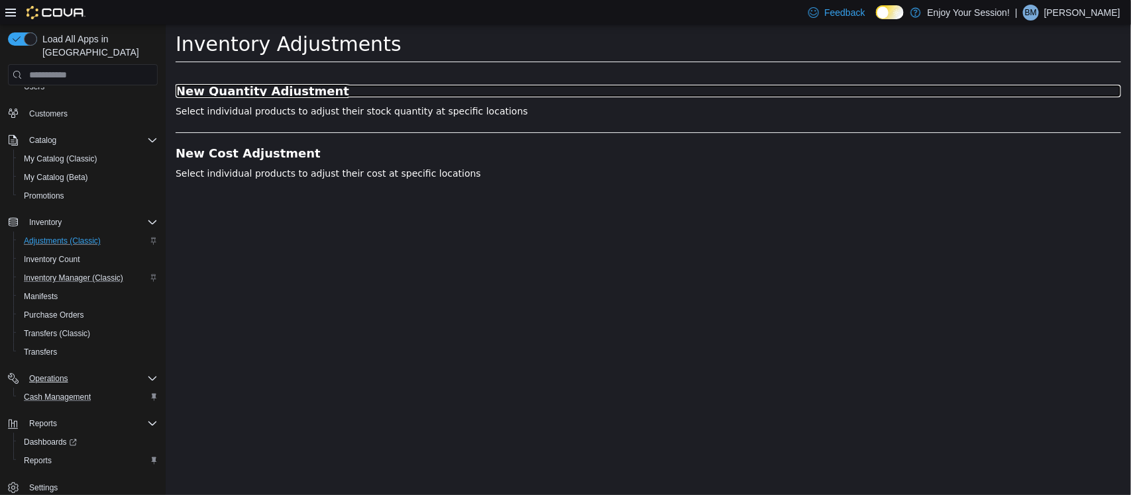
click at [210, 95] on h3 "New Quantity Adjustment" at bounding box center [647, 91] width 945 height 13
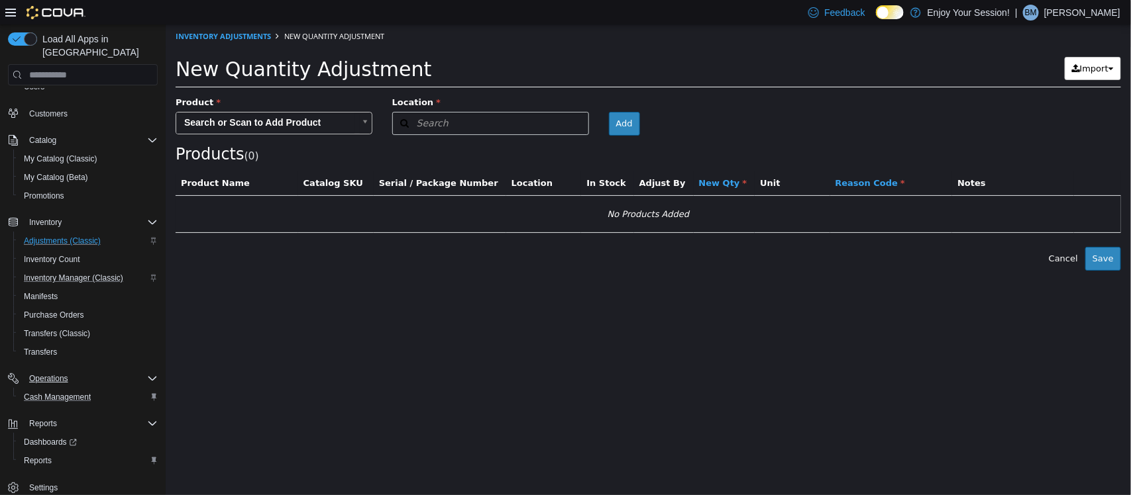
click at [230, 125] on body "× Inventory Adjustments New Quantity Adjustment New Quantity Adjustment Import …" at bounding box center [647, 148] width 965 height 246
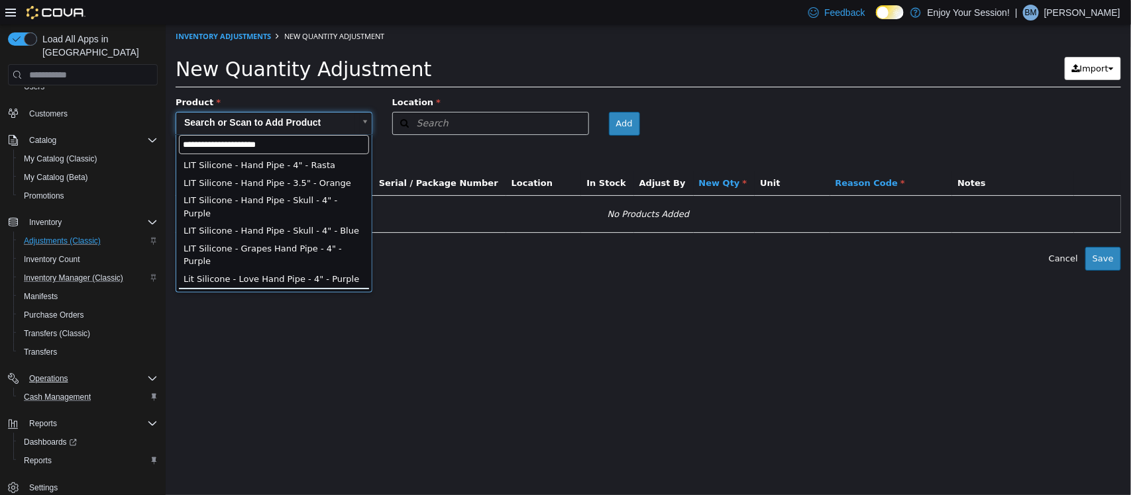
type input "**********"
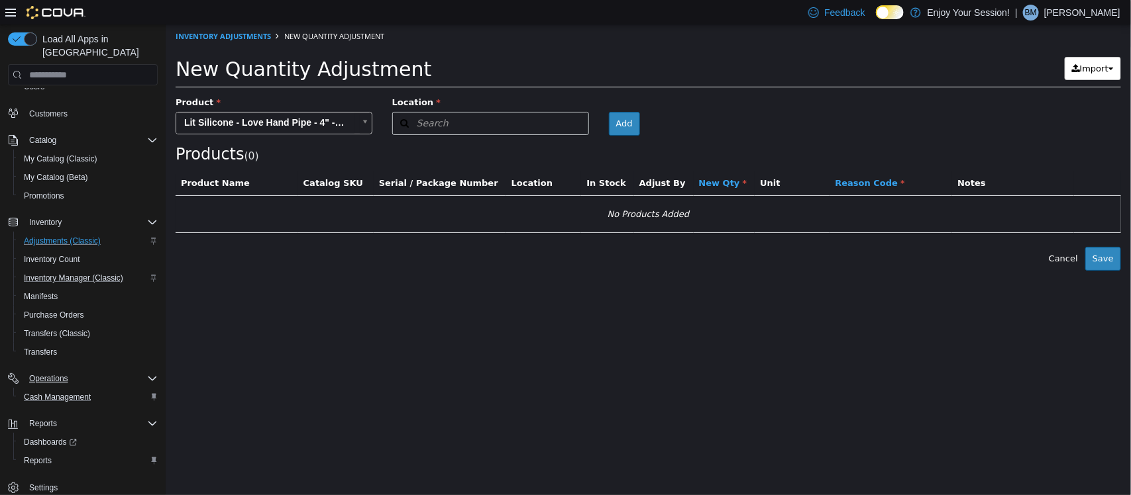
click at [316, 118] on body "**********" at bounding box center [647, 148] width 965 height 246
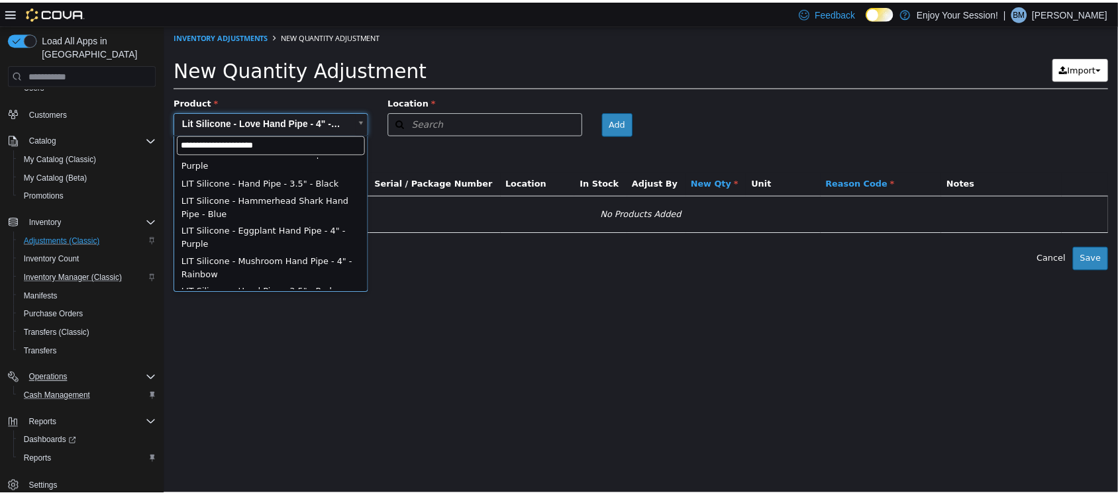
scroll to position [203, 0]
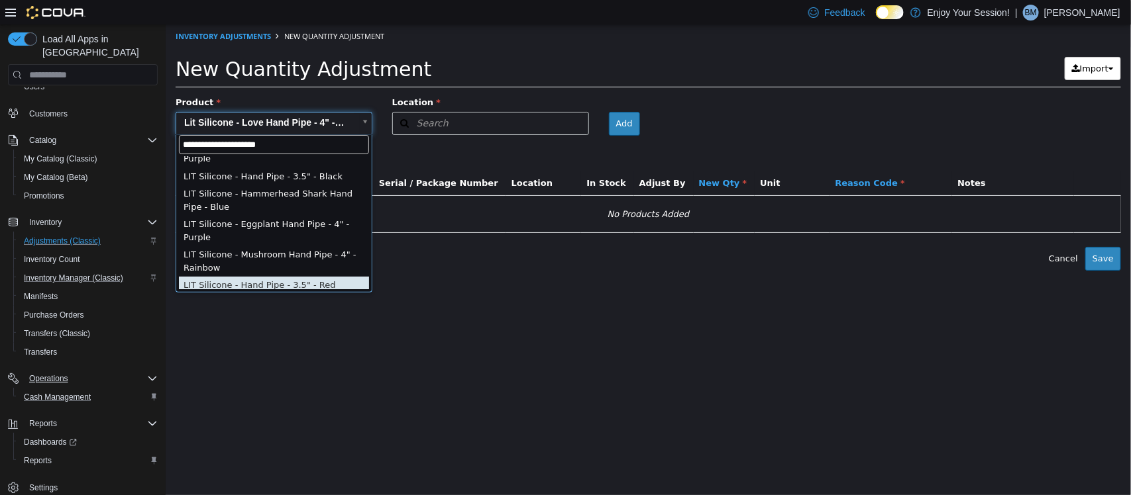
type input "**********"
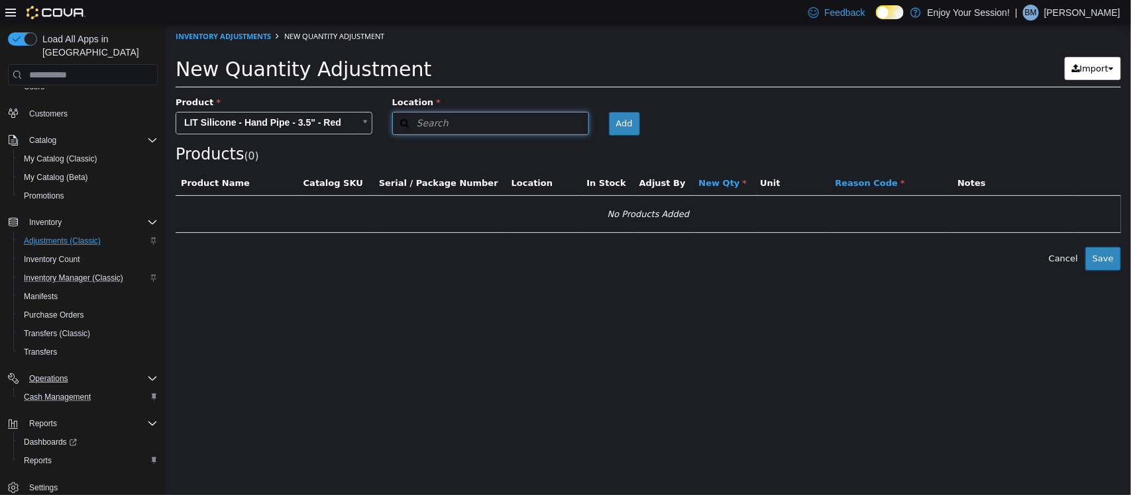
click at [458, 124] on button "Search" at bounding box center [489, 123] width 197 height 23
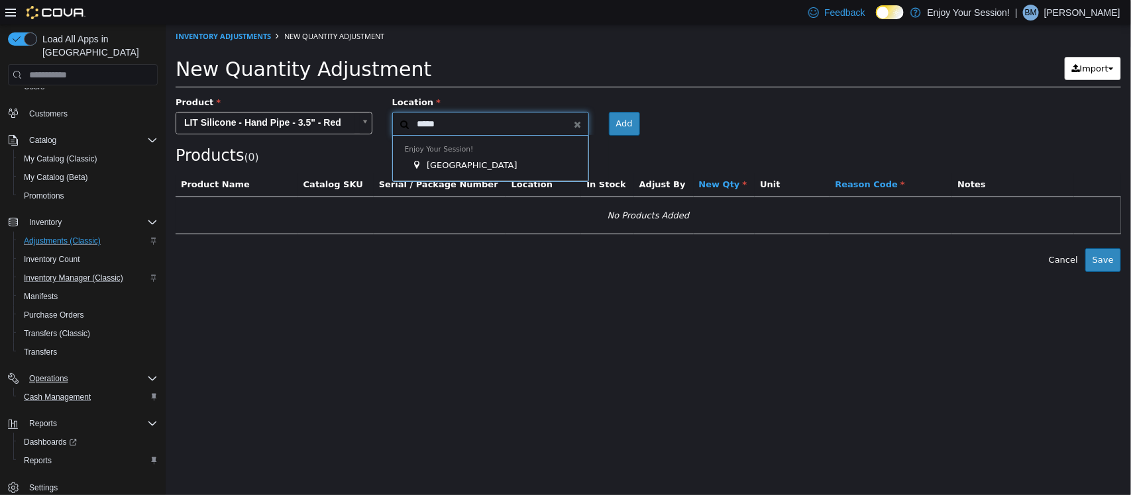
type input "*****"
click at [471, 162] on div "[GEOGRAPHIC_DATA]" at bounding box center [493, 165] width 165 height 13
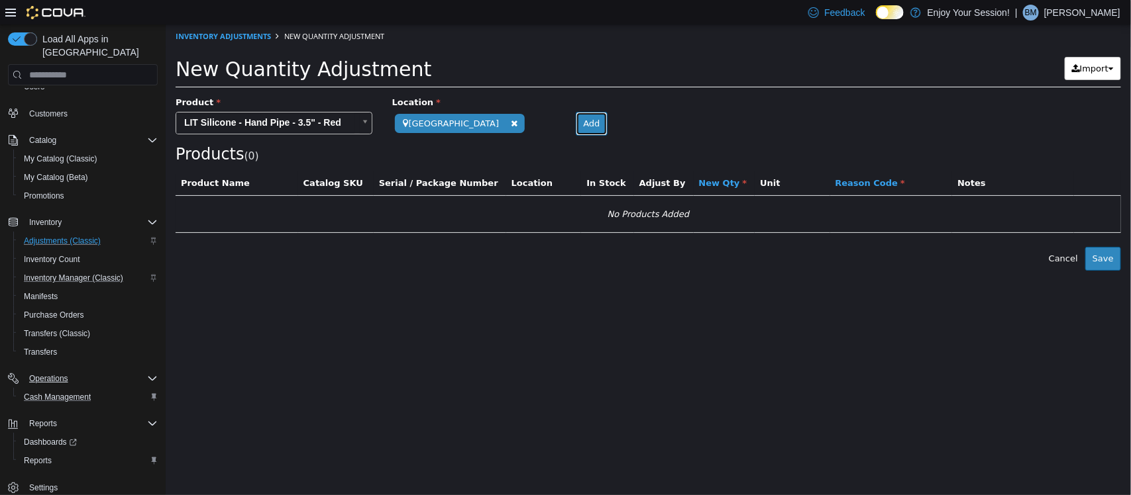
click at [575, 123] on button "Add" at bounding box center [590, 124] width 31 height 24
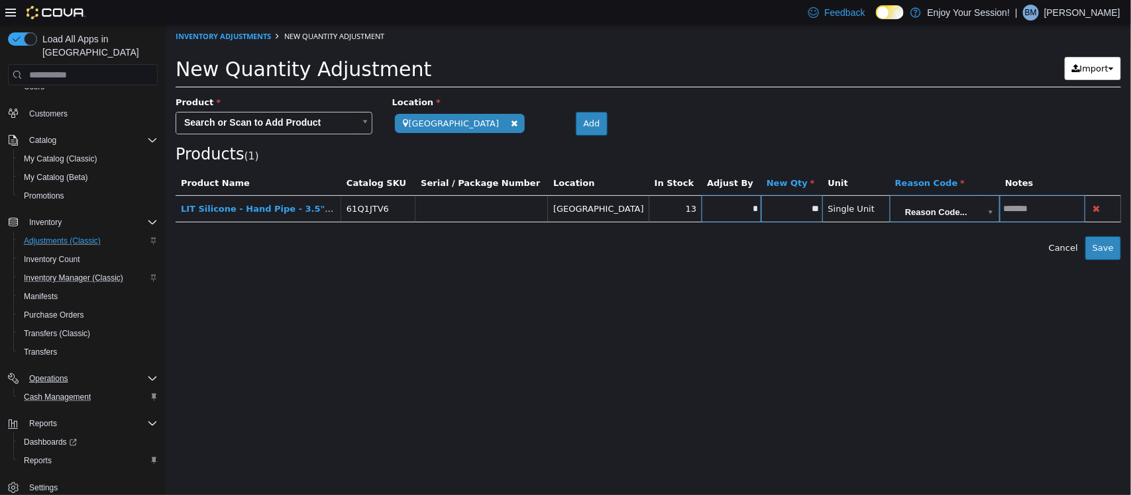
click at [67, 388] on button "Cash Management" at bounding box center [88, 397] width 150 height 19
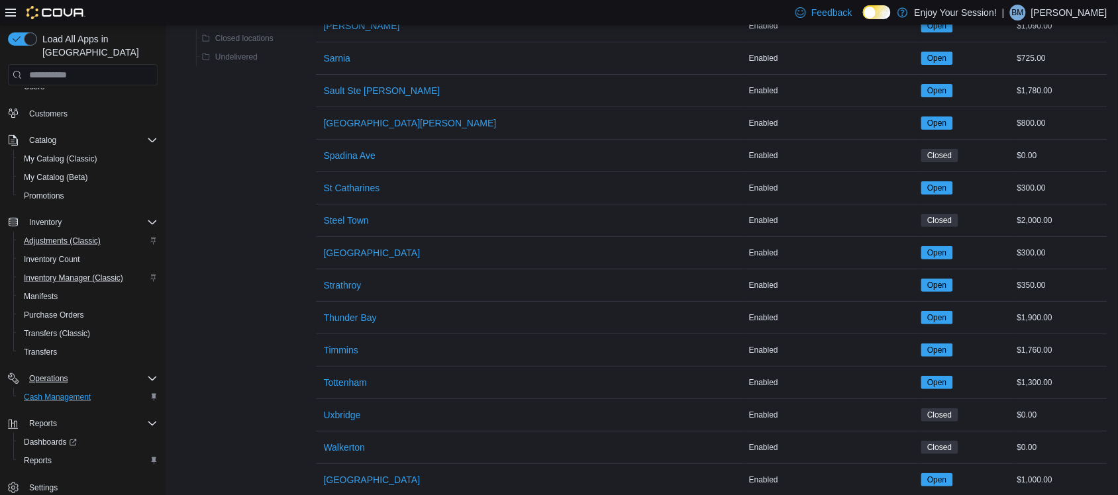
scroll to position [1592, 0]
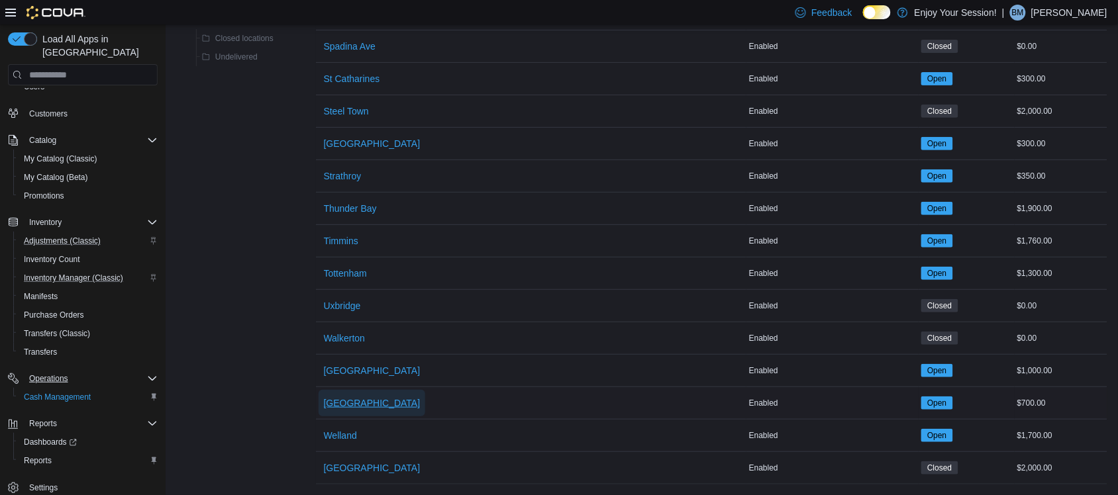
click at [358, 397] on span "[GEOGRAPHIC_DATA]" at bounding box center [372, 403] width 97 height 13
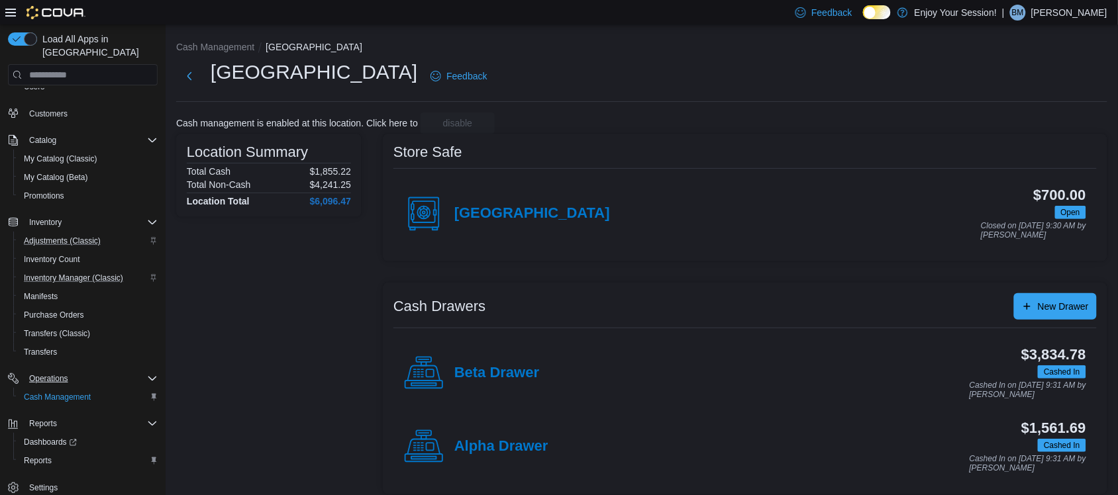
click at [517, 429] on div "Alpha Drawer" at bounding box center [476, 447] width 144 height 40
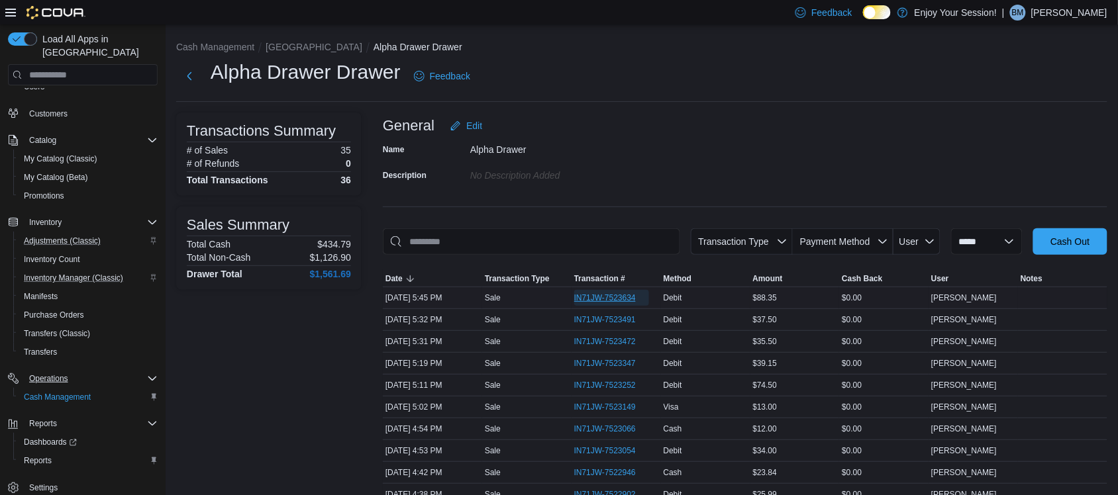
click at [619, 293] on span "IN71JW-7523634" at bounding box center [605, 298] width 62 height 11
click at [276, 48] on button "[GEOGRAPHIC_DATA]" at bounding box center [314, 47] width 97 height 11
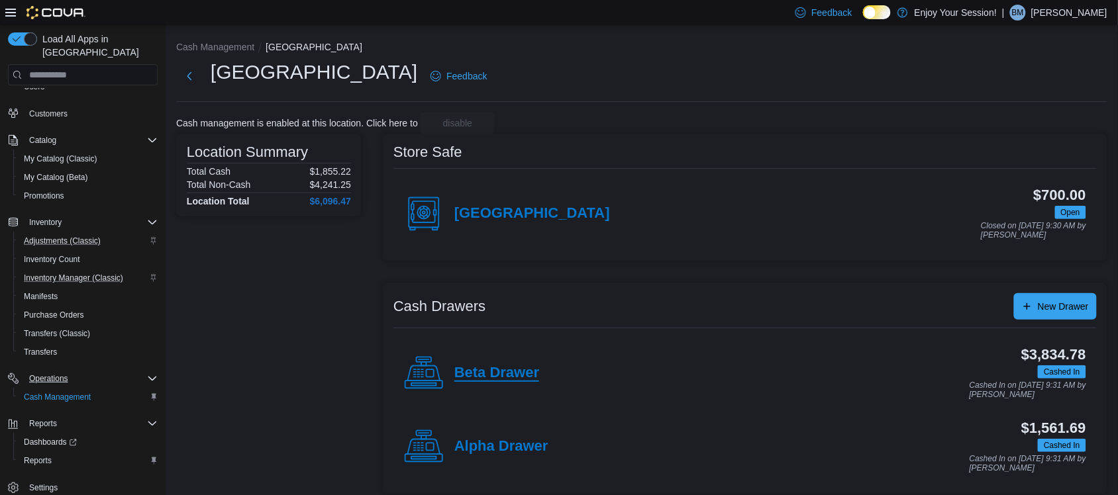
click at [507, 379] on h4 "Beta Drawer" at bounding box center [496, 373] width 85 height 17
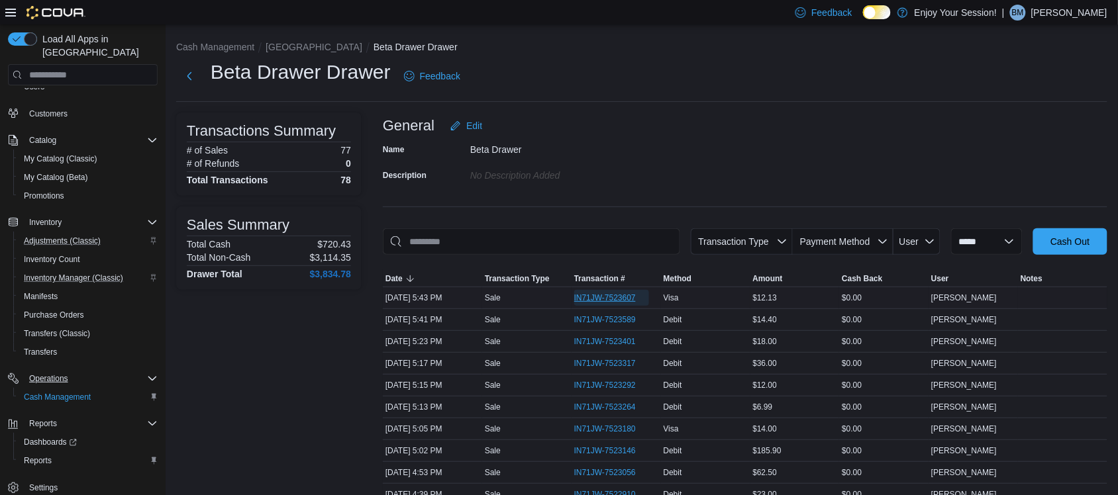
click at [609, 298] on span "IN71JW-7523607" at bounding box center [605, 298] width 62 height 11
click at [615, 319] on span "IN71JW-7523589" at bounding box center [605, 320] width 62 height 11
click at [280, 48] on button "[GEOGRAPHIC_DATA]" at bounding box center [314, 47] width 97 height 11
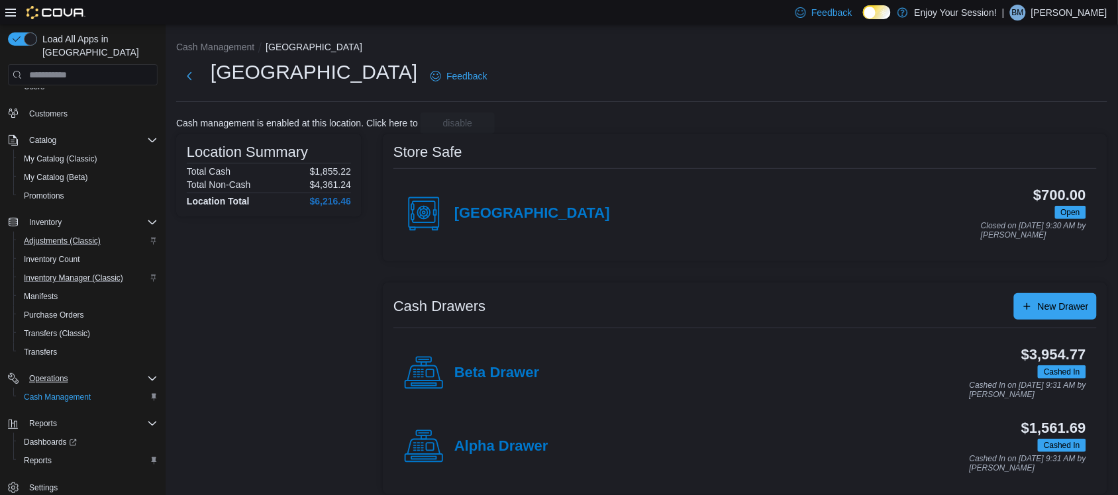
click at [493, 385] on div "Beta Drawer" at bounding box center [471, 374] width 135 height 40
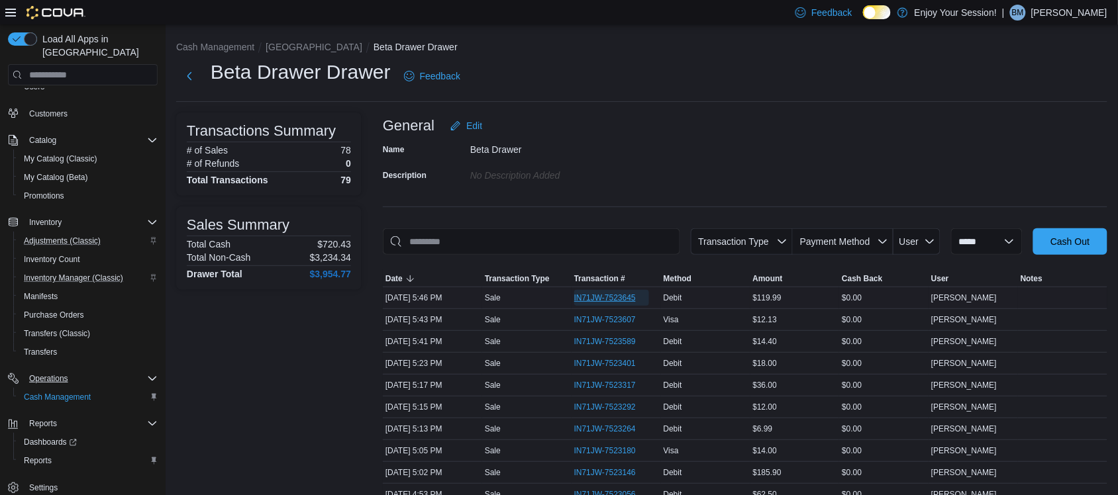
click at [608, 299] on span "IN71JW-7523645" at bounding box center [605, 298] width 62 height 11
click at [280, 46] on button "[GEOGRAPHIC_DATA]" at bounding box center [314, 47] width 97 height 11
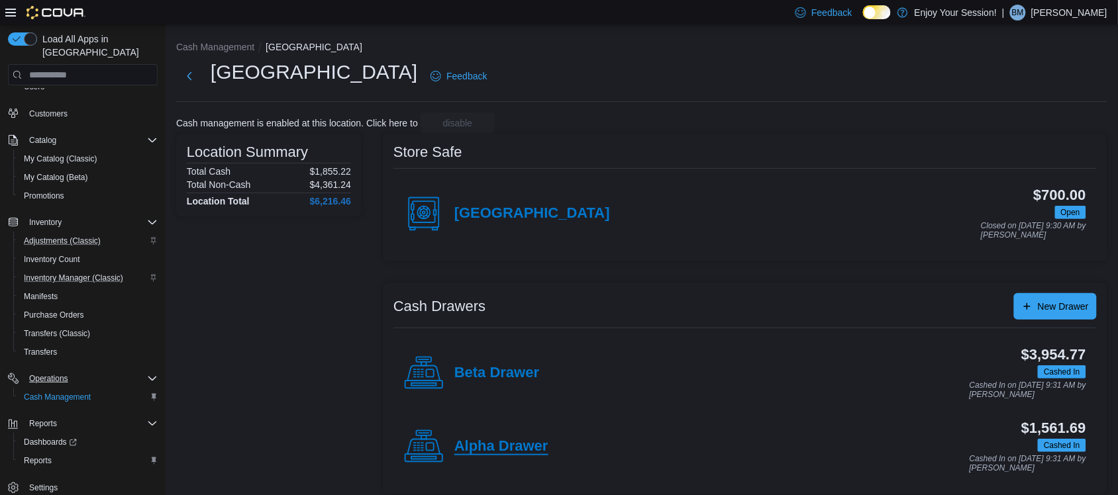
click at [518, 442] on h4 "Alpha Drawer" at bounding box center [501, 447] width 94 height 17
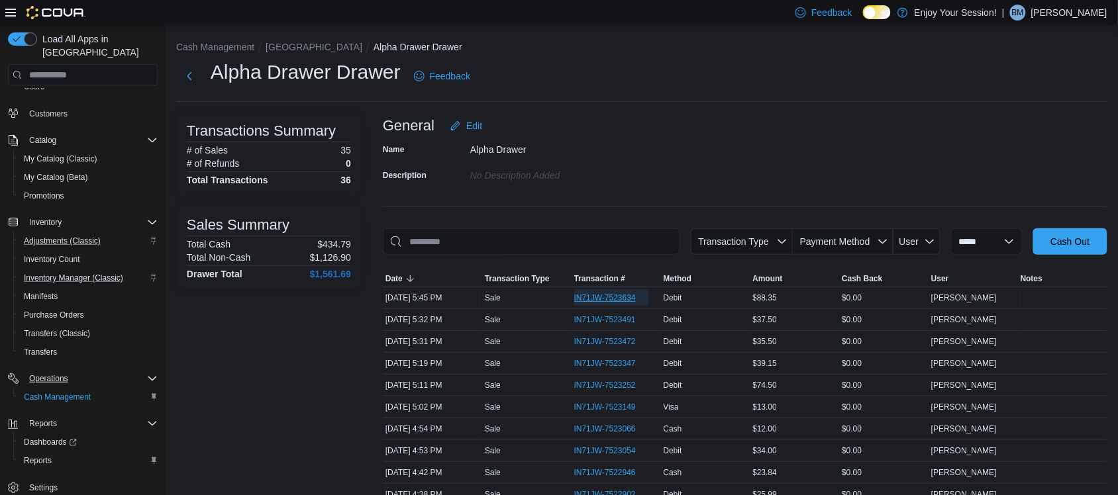
click at [631, 299] on span "IN71JW-7523634" at bounding box center [605, 298] width 62 height 11
click at [289, 50] on button "[GEOGRAPHIC_DATA]" at bounding box center [314, 47] width 97 height 11
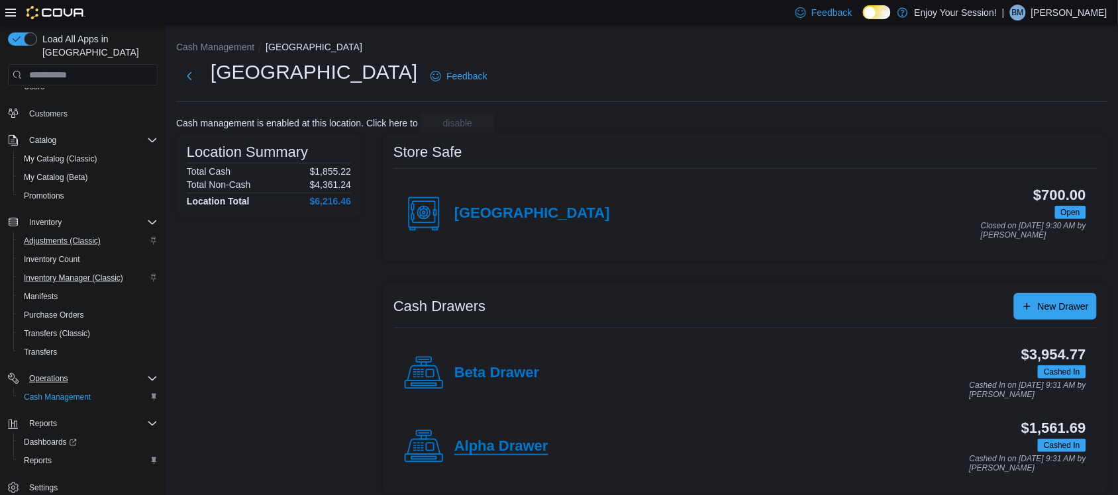
click at [493, 444] on h4 "Alpha Drawer" at bounding box center [501, 447] width 94 height 17
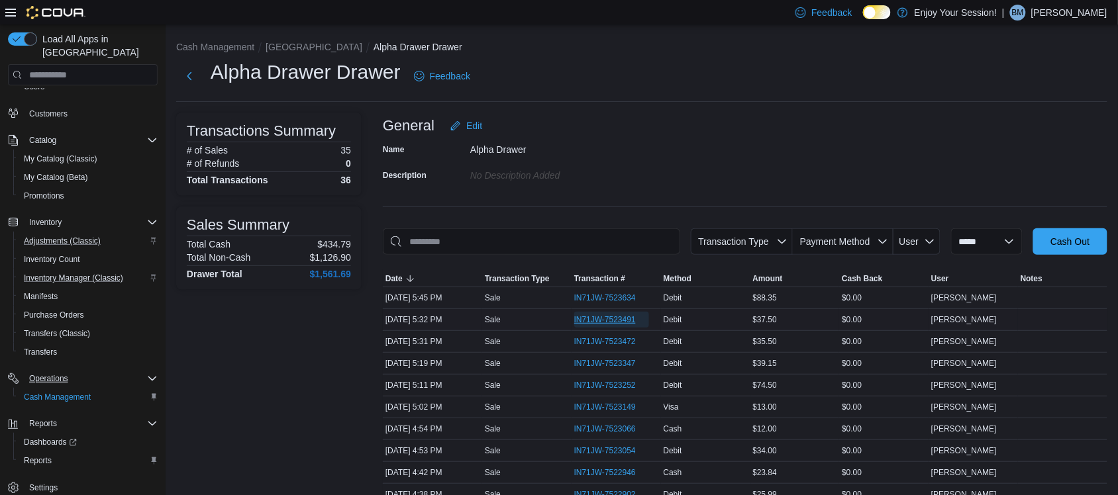
click at [616, 320] on span "IN71JW-7523491" at bounding box center [605, 320] width 62 height 11
click at [287, 45] on button "[GEOGRAPHIC_DATA]" at bounding box center [314, 47] width 97 height 11
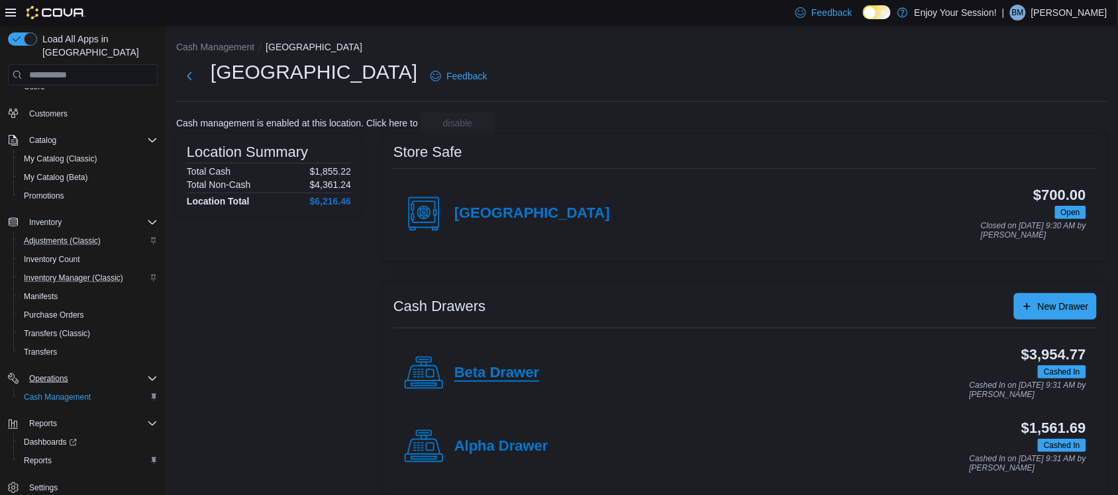
click at [467, 376] on h4 "Beta Drawer" at bounding box center [496, 373] width 85 height 17
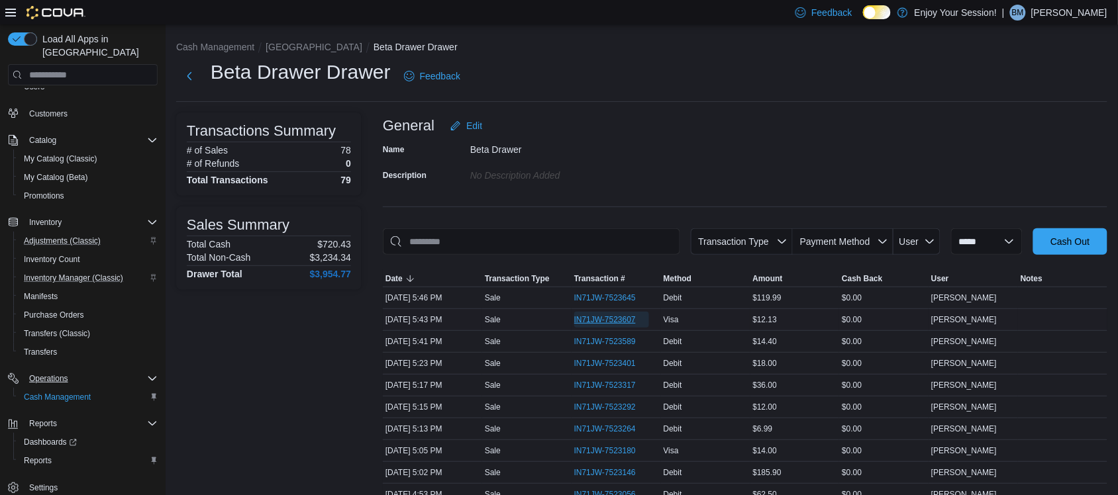
click at [594, 316] on span "IN71JW-7523607" at bounding box center [605, 320] width 62 height 11
click at [285, 42] on button "[GEOGRAPHIC_DATA]" at bounding box center [314, 47] width 97 height 11
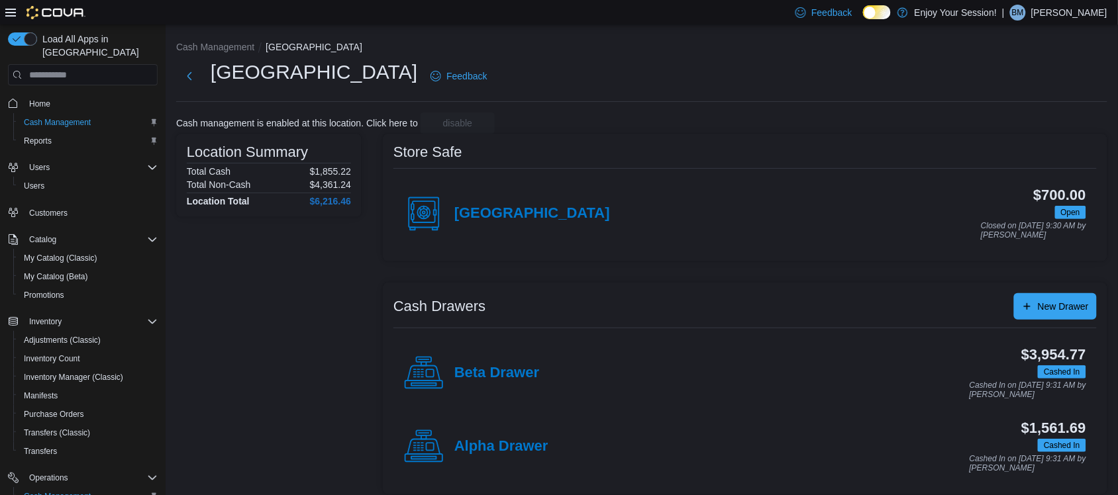
click at [478, 437] on div "Alpha Drawer" at bounding box center [476, 447] width 144 height 40
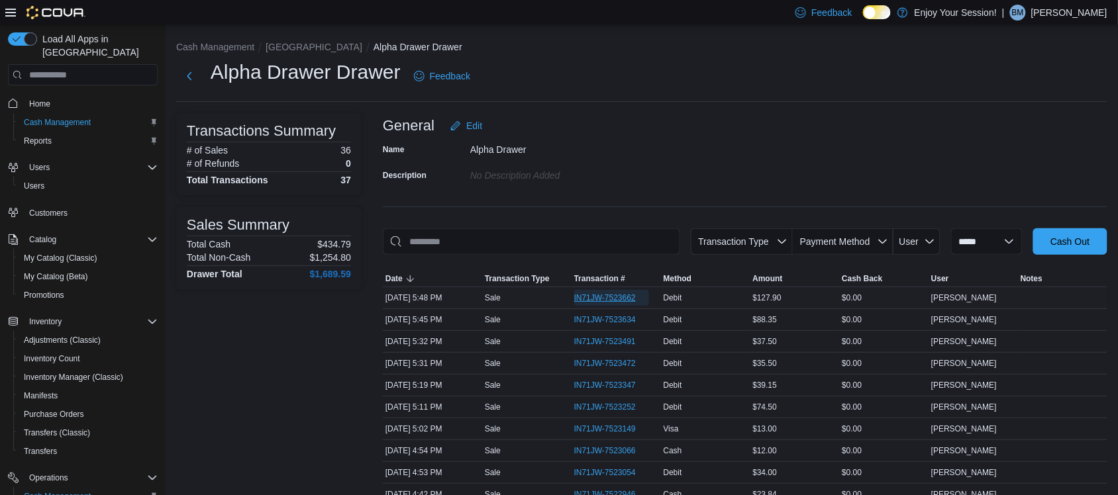
click at [633, 293] on span "IN71JW-7523662" at bounding box center [605, 298] width 62 height 11
click at [278, 42] on button "[GEOGRAPHIC_DATA]" at bounding box center [314, 47] width 97 height 11
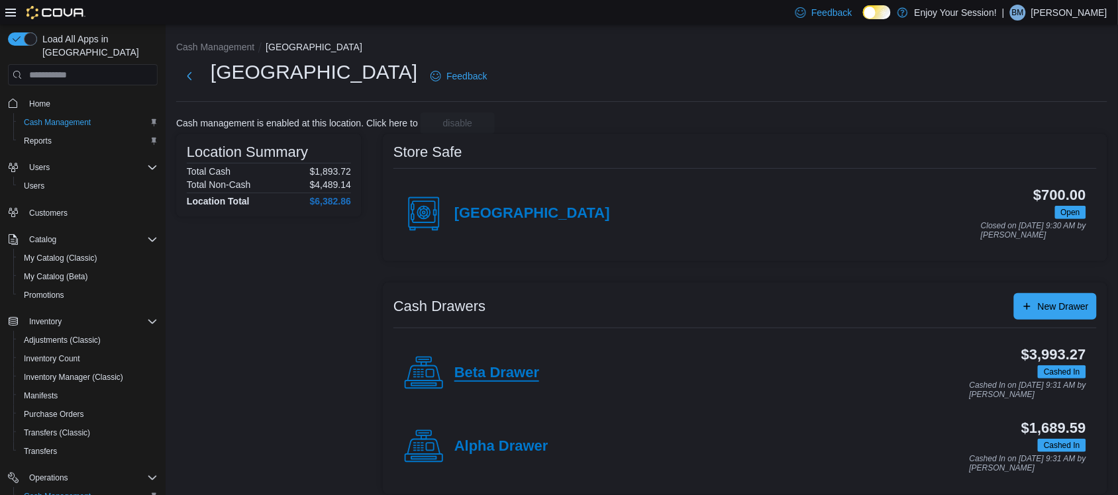
click at [486, 365] on h4 "Beta Drawer" at bounding box center [496, 373] width 85 height 17
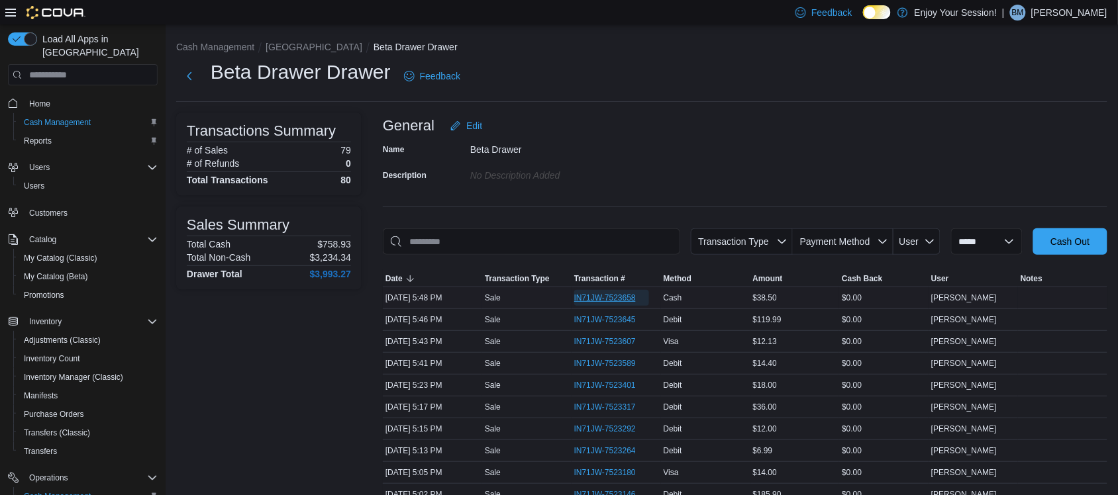
click at [617, 302] on span "IN71JW-7523658" at bounding box center [605, 298] width 62 height 11
click at [274, 52] on button "[GEOGRAPHIC_DATA]" at bounding box center [314, 47] width 97 height 11
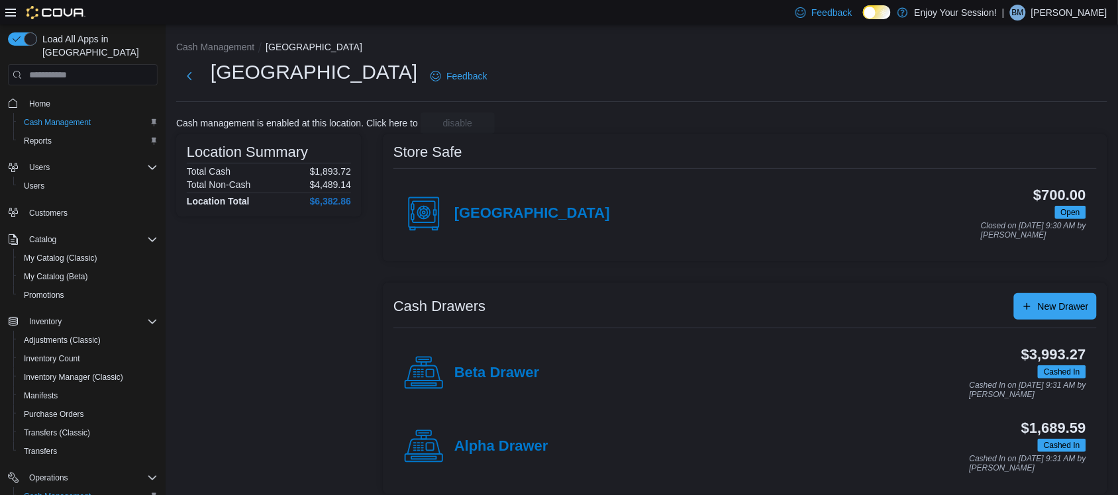
click at [491, 383] on div "Beta Drawer" at bounding box center [471, 374] width 135 height 40
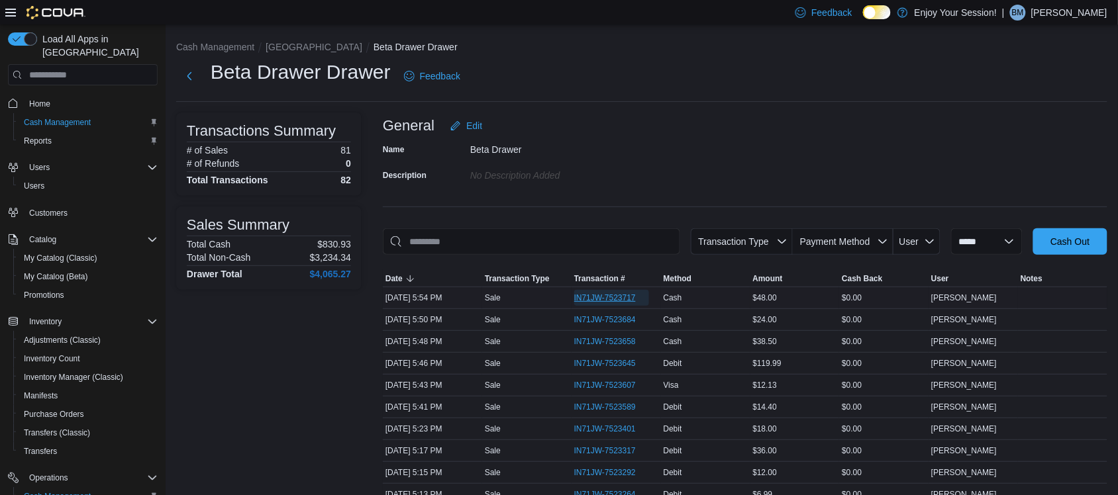
click at [613, 296] on span "IN71JW-7523717" at bounding box center [605, 298] width 62 height 11
click at [272, 50] on button "[GEOGRAPHIC_DATA]" at bounding box center [314, 47] width 97 height 11
